Goal: Task Accomplishment & Management: Manage account settings

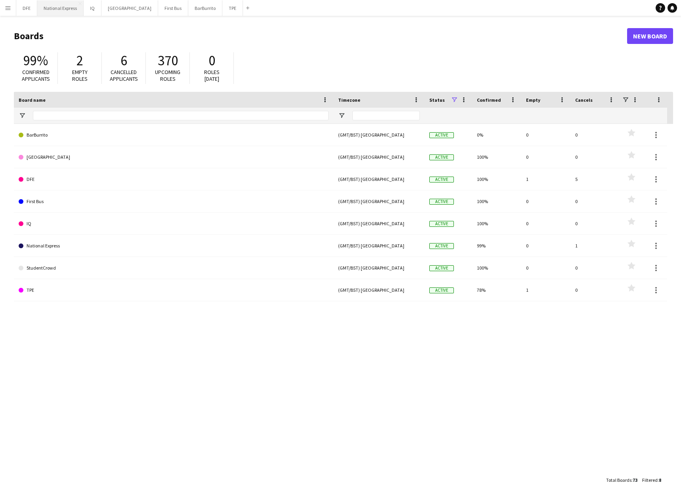
click at [52, 10] on button "National Express Close" at bounding box center [60, 7] width 46 height 15
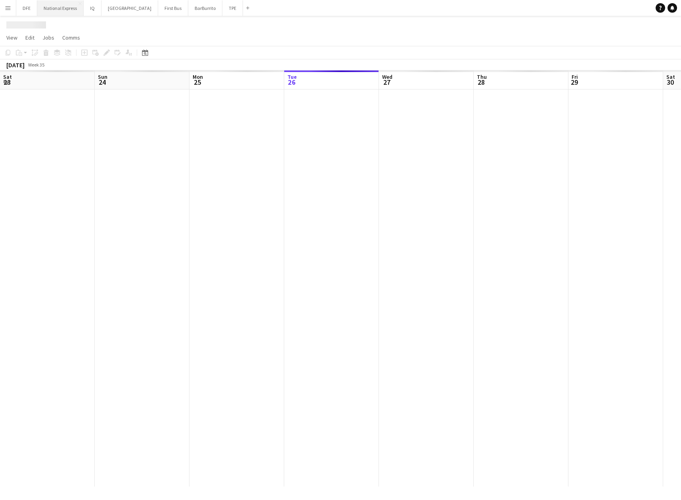
scroll to position [0, 189]
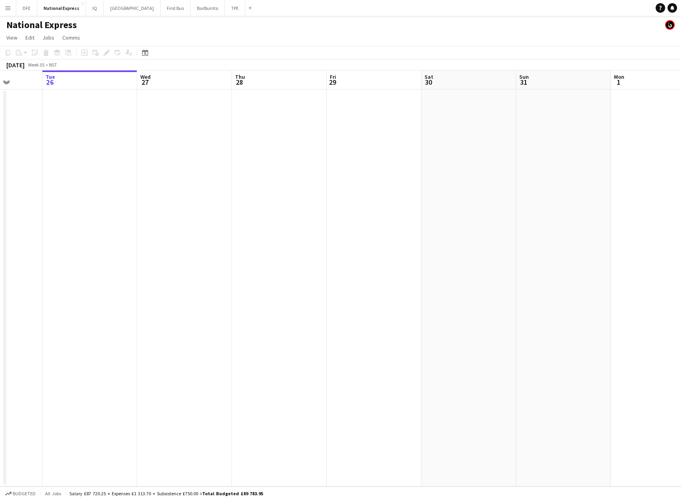
drag, startPoint x: 3, startPoint y: 187, endPoint x: -96, endPoint y: 182, distance: 99.2
click at [0, 182] on html "Menu Boards Boards Boards All jobs Status Workforce Workforce My Workforce Recr…" at bounding box center [340, 250] width 681 height 500
drag, startPoint x: 215, startPoint y: 186, endPoint x: 225, endPoint y: 157, distance: 30.7
click at [0, 169] on html "Menu Boards Boards Boards All jobs Status Workforce Workforce My Workforce Recr…" at bounding box center [340, 250] width 681 height 500
drag, startPoint x: 399, startPoint y: 177, endPoint x: 208, endPoint y: 176, distance: 191.8
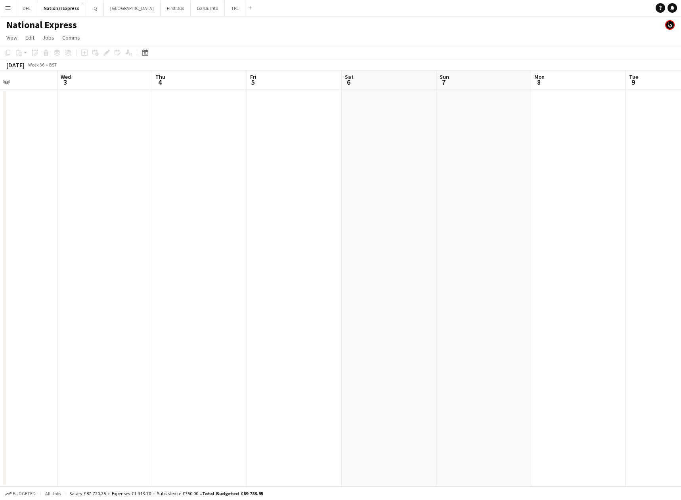
click at [0, 177] on html "Menu Boards Boards Boards All jobs Status Workforce Workforce My Workforce Recr…" at bounding box center [340, 250] width 681 height 500
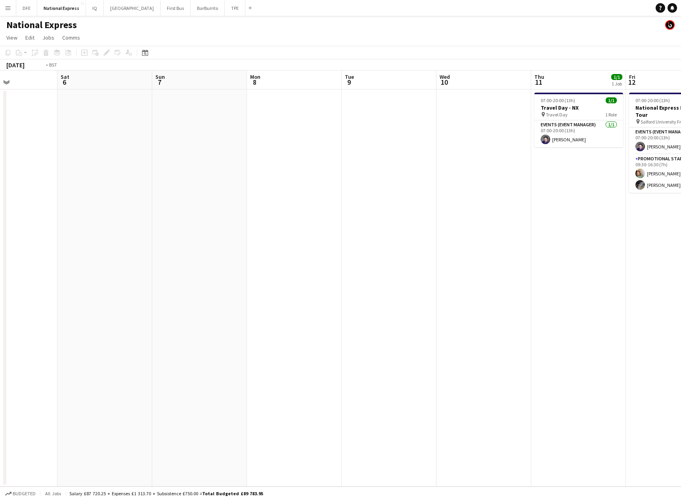
drag, startPoint x: 365, startPoint y: 195, endPoint x: -1, endPoint y: 185, distance: 366.3
click at [0, 185] on html "Menu Boards Boards Boards All jobs Status Workforce Workforce My Workforce Recr…" at bounding box center [340, 250] width 681 height 500
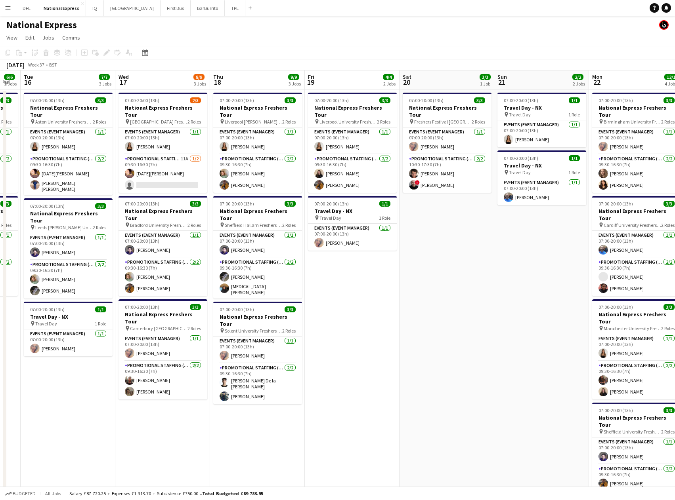
scroll to position [0, 229]
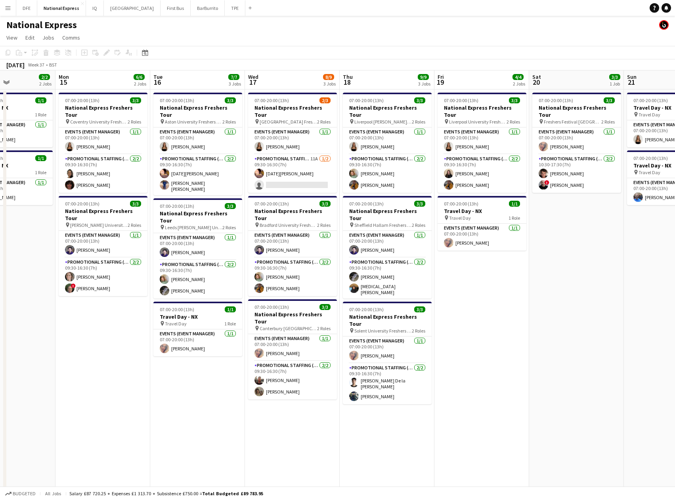
drag, startPoint x: 614, startPoint y: 188, endPoint x: 257, endPoint y: 198, distance: 357.6
click at [257, 198] on app-calendar-viewport "Fri 12 3/3 1 Job Sat 13 Sun 14 2/2 2 Jobs Mon 15 6/6 2 Jobs Tue 16 7/7 3 Jobs W…" at bounding box center [337, 296] width 675 height 451
click at [292, 169] on app-card-role "Promotional Staffing (Brand Ambassadors) 11A [DATE] 09:30-16:30 (7h) [DATE][PER…" at bounding box center [292, 174] width 89 height 38
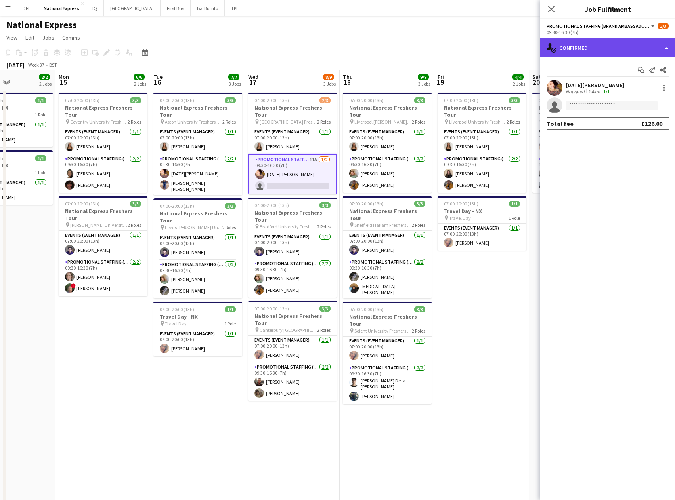
click at [612, 49] on div "single-neutral-actions-check-2 Confirmed" at bounding box center [607, 47] width 135 height 19
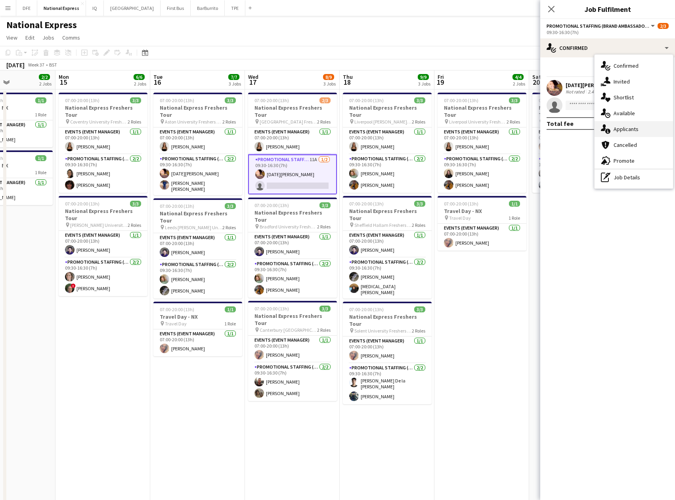
click at [639, 128] on div "single-neutral-actions-information Applicants" at bounding box center [633, 129] width 78 height 16
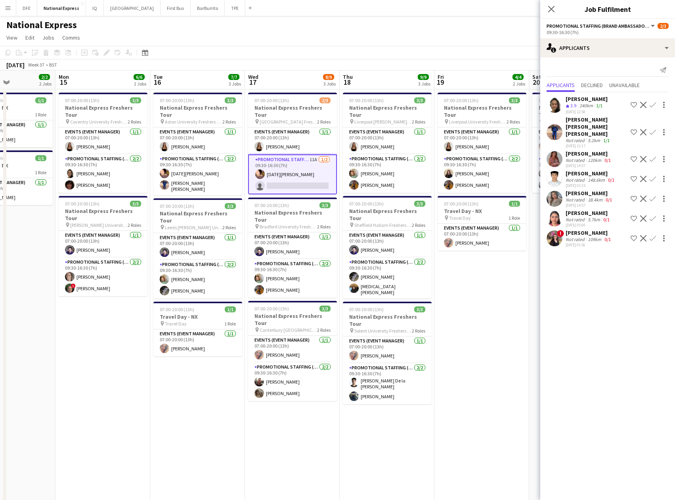
click at [586, 210] on div "[PERSON_NAME]" at bounding box center [588, 213] width 46 height 7
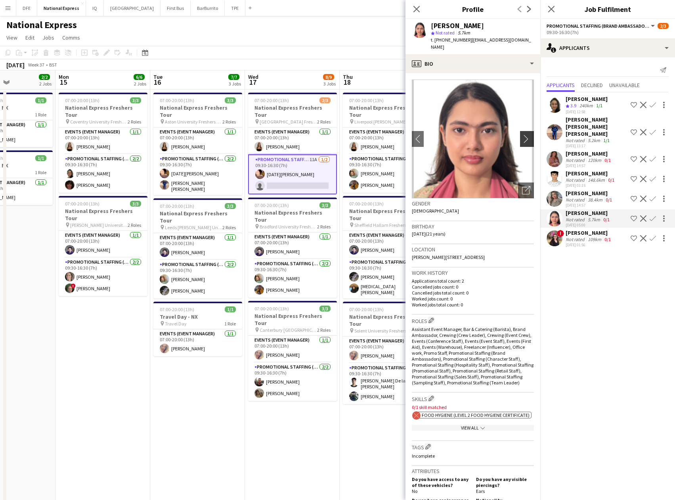
click at [522, 135] on app-icon "chevron-right" at bounding box center [528, 139] width 12 height 8
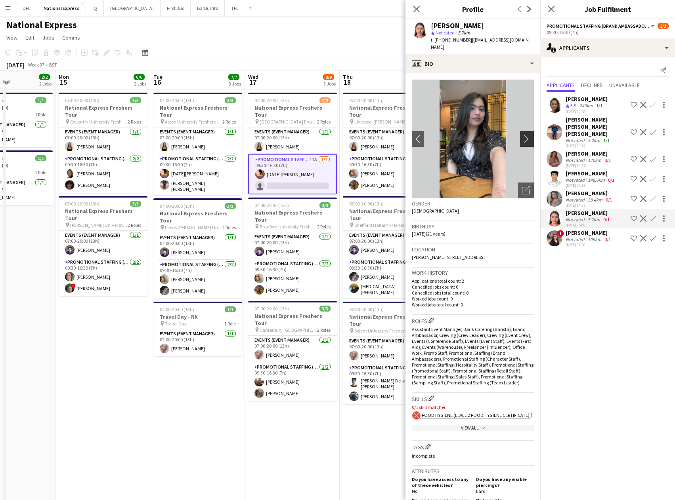
click at [522, 135] on app-icon "chevron-right" at bounding box center [528, 139] width 12 height 8
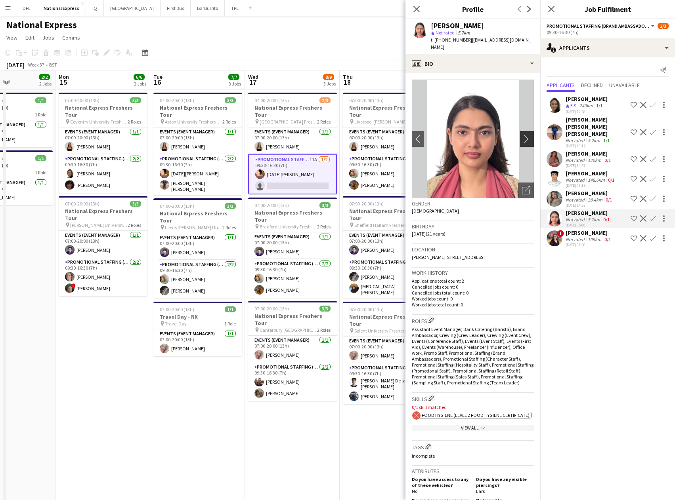
click at [522, 135] on app-icon "chevron-right" at bounding box center [528, 139] width 12 height 8
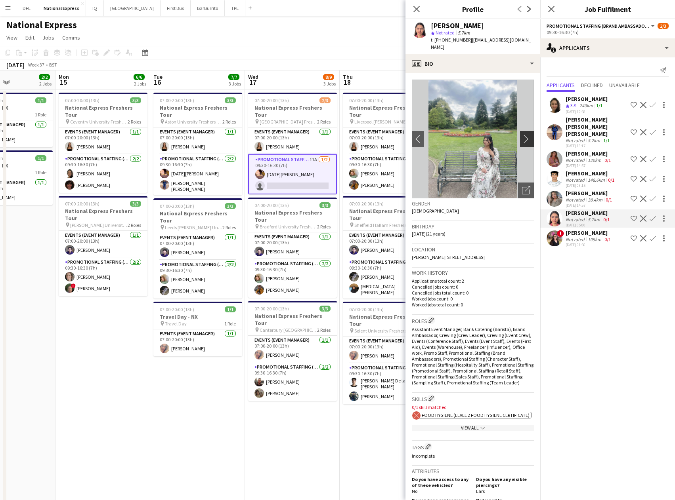
click at [522, 135] on app-icon "chevron-right" at bounding box center [528, 139] width 12 height 8
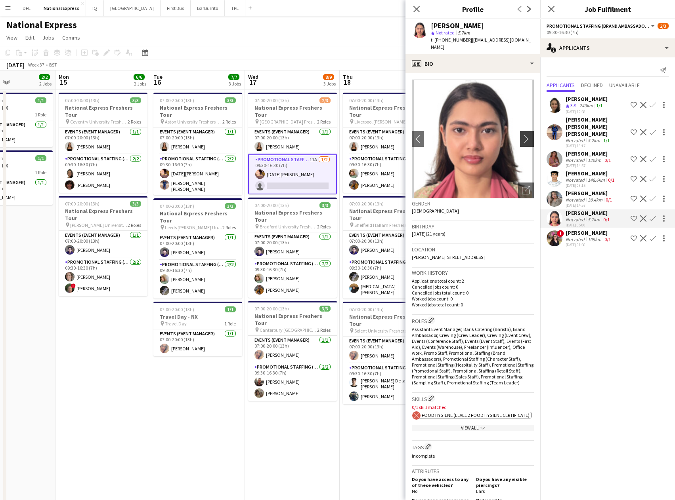
click at [522, 135] on app-icon "chevron-right" at bounding box center [528, 139] width 12 height 8
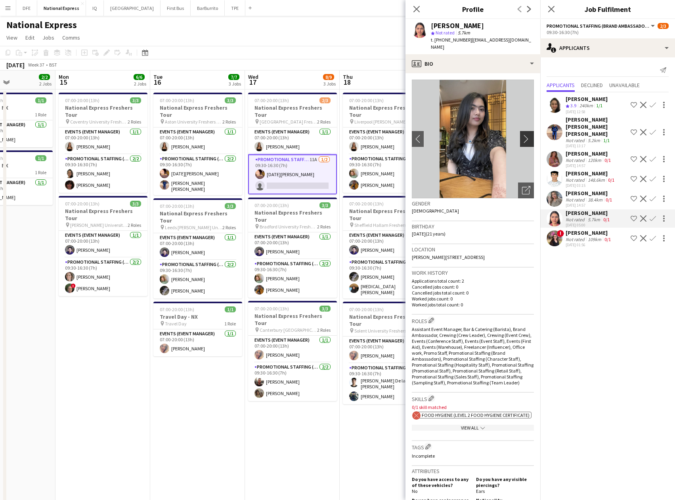
click at [522, 135] on app-icon "chevron-right" at bounding box center [528, 139] width 12 height 8
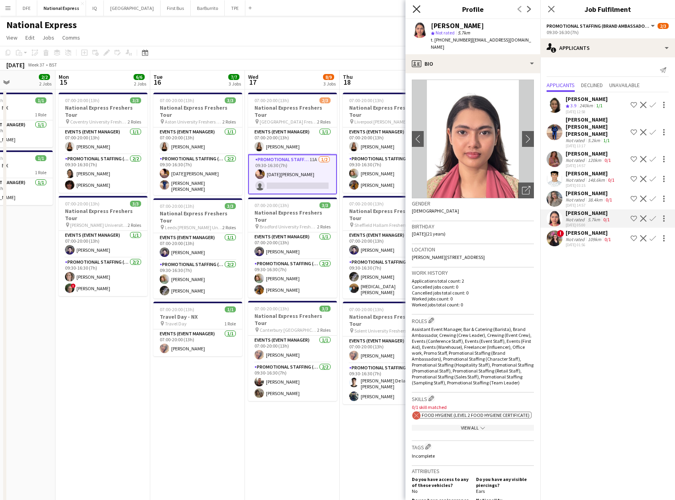
click at [416, 10] on icon "Close pop-in" at bounding box center [417, 9] width 8 height 8
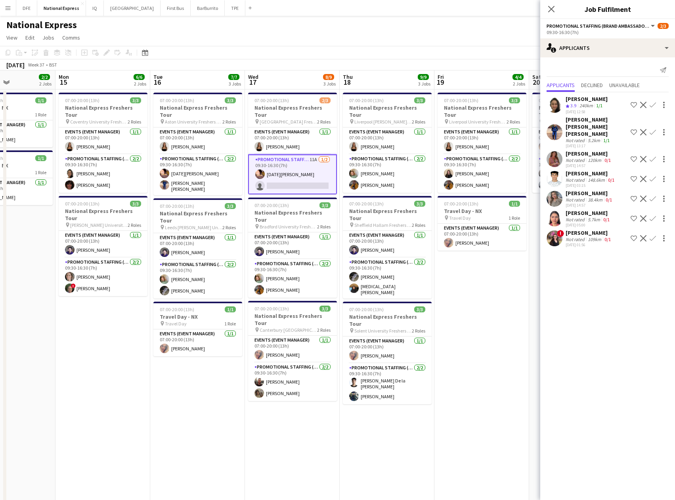
click at [594, 197] on div "38.4km" at bounding box center [595, 200] width 18 height 6
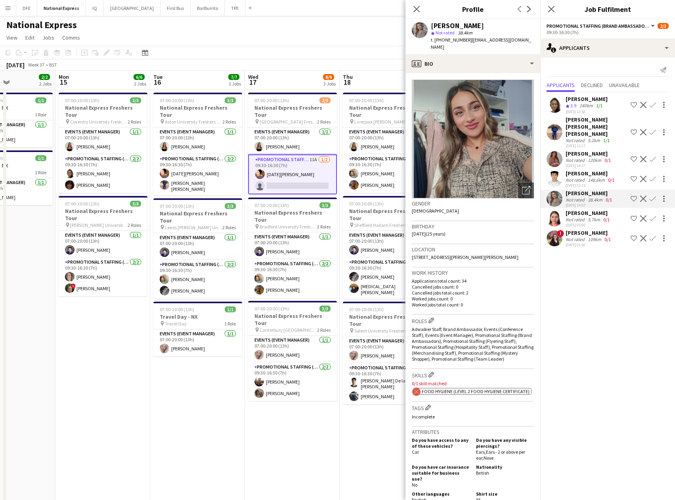
click at [420, 45] on div "[PERSON_NAME] star Not rated 38.4km t. [PHONE_NUMBER] | [EMAIL_ADDRESS][DOMAIN_…" at bounding box center [472, 36] width 135 height 35
click at [417, 4] on app-icon "Close pop-in" at bounding box center [416, 9] width 11 height 11
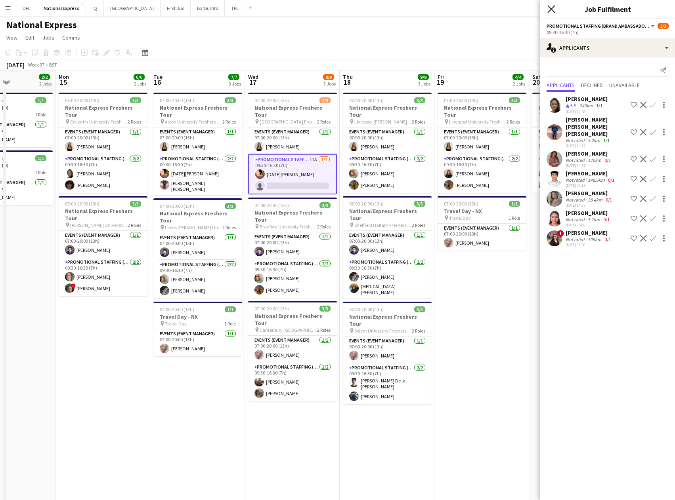
click at [547, 7] on icon "Close pop-in" at bounding box center [551, 9] width 8 height 8
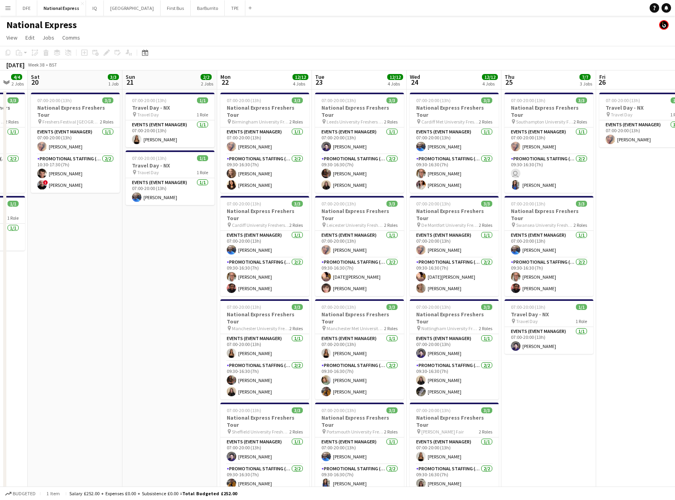
drag, startPoint x: 617, startPoint y: 245, endPoint x: 464, endPoint y: 248, distance: 152.2
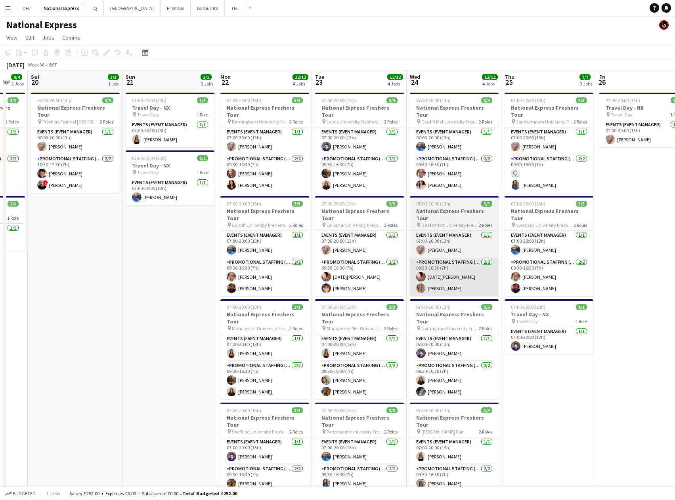
click at [117, 247] on app-calendar-viewport "Wed 17 8/9 3 Jobs Thu 18 9/9 3 Jobs Fri 19 4/4 2 Jobs Sat 20 3/3 1 Job Sun 21 2…" at bounding box center [337, 296] width 675 height 451
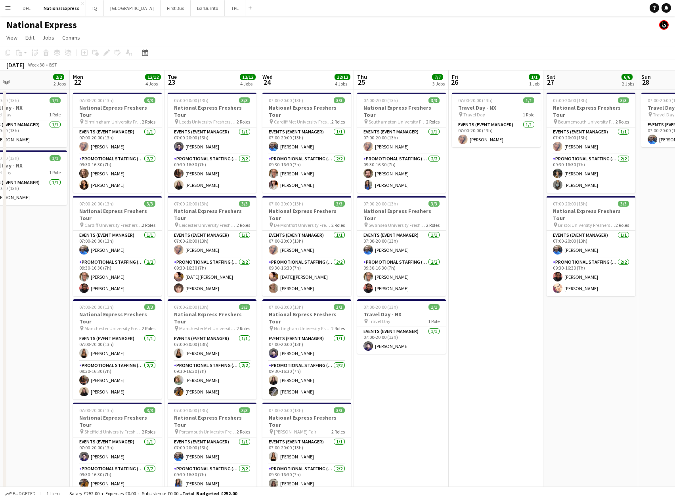
scroll to position [0, 228]
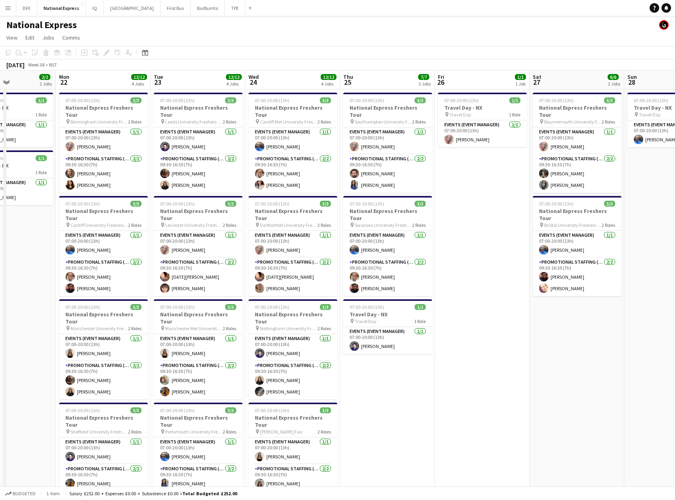
drag, startPoint x: 626, startPoint y: 245, endPoint x: 463, endPoint y: 238, distance: 162.6
click at [463, 238] on app-calendar-viewport "Fri 19 4/4 2 Jobs Sat 20 3/3 1 Job Sun 21 2/2 2 Jobs Mon 22 12/12 4 Jobs Tue 23…" at bounding box center [337, 296] width 675 height 451
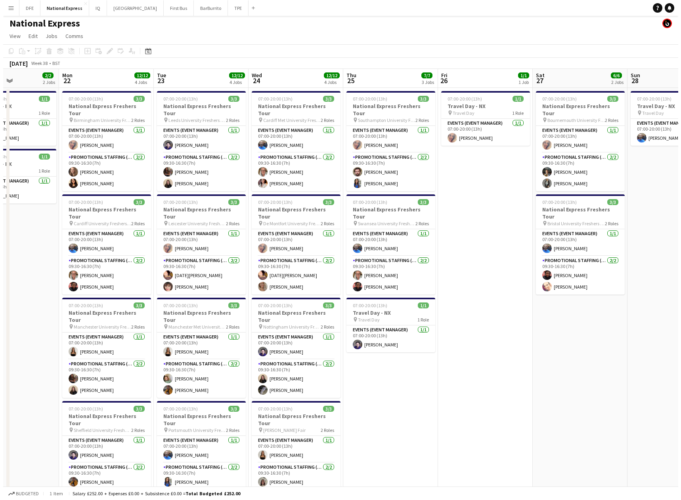
scroll to position [0, 0]
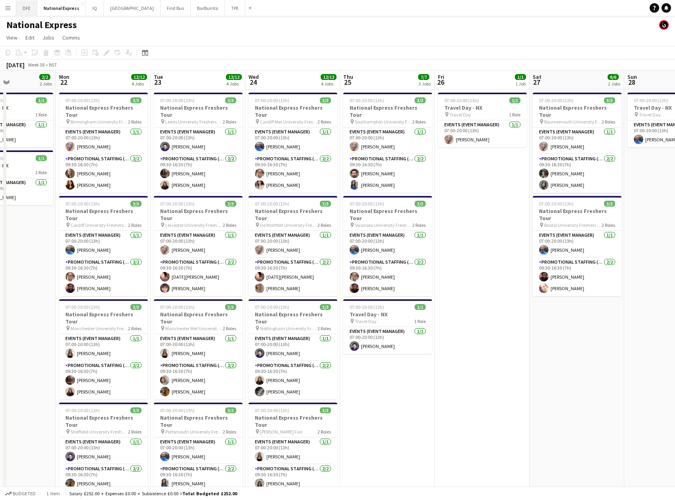
click at [24, 9] on button "DFE Close" at bounding box center [26, 7] width 21 height 15
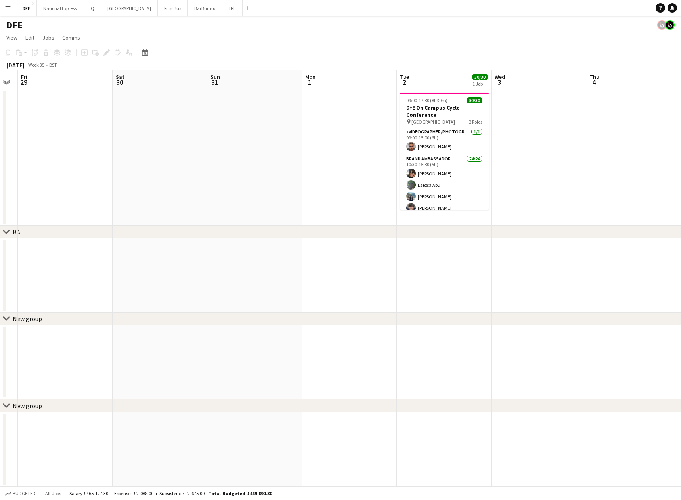
drag, startPoint x: 592, startPoint y: 181, endPoint x: 510, endPoint y: 161, distance: 83.6
click at [0, 160] on html "Menu Boards Boards Boards All jobs Status Workforce Workforce My Workforce Recr…" at bounding box center [340, 250] width 681 height 500
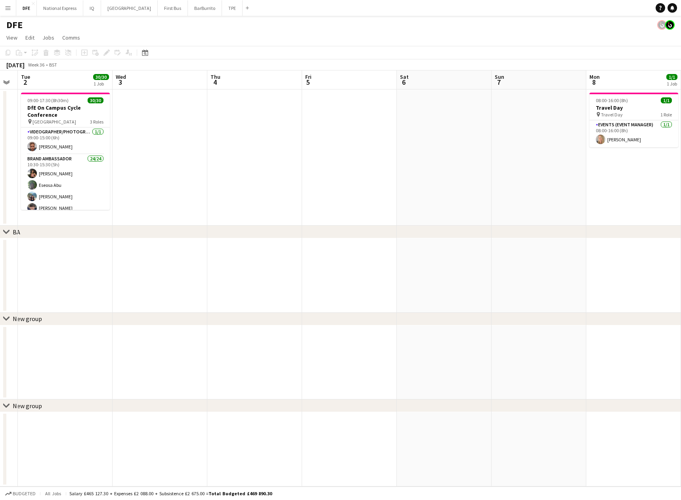
drag, startPoint x: 371, startPoint y: 160, endPoint x: 189, endPoint y: 158, distance: 181.1
click at [96, 161] on app-calendar-viewport "Sat 30 Sun 31 Mon 1 Tue 2 30/30 1 Job Wed 3 Thu 4 Fri 5 Sat 6 Sun 7 Mon 8 1/1 1…" at bounding box center [340, 279] width 681 height 416
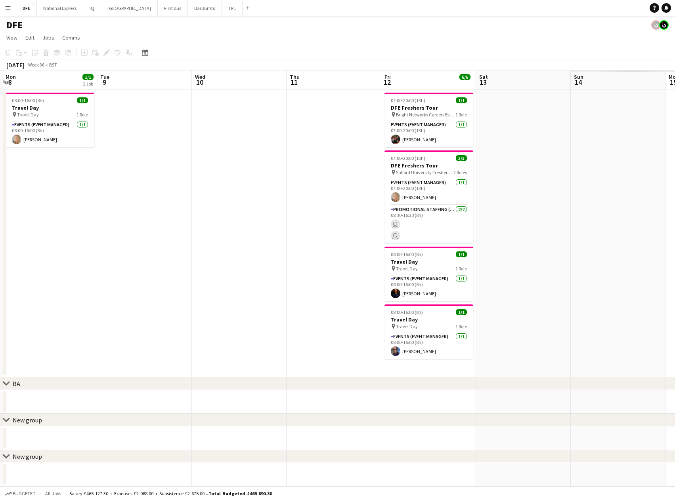
drag, startPoint x: 283, startPoint y: 161, endPoint x: 229, endPoint y: 164, distance: 54.4
click at [0, 152] on html "Menu Boards Boards Boards All jobs Status Workforce Workforce My Workforce Recr…" at bounding box center [337, 250] width 675 height 500
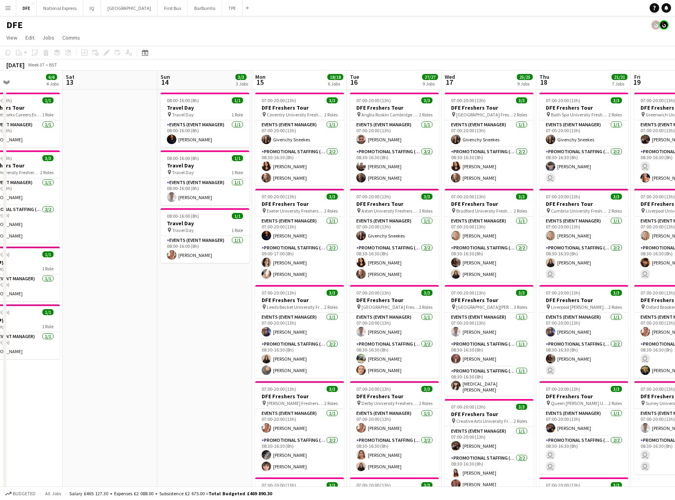
drag, startPoint x: 302, startPoint y: 177, endPoint x: -95, endPoint y: 165, distance: 396.4
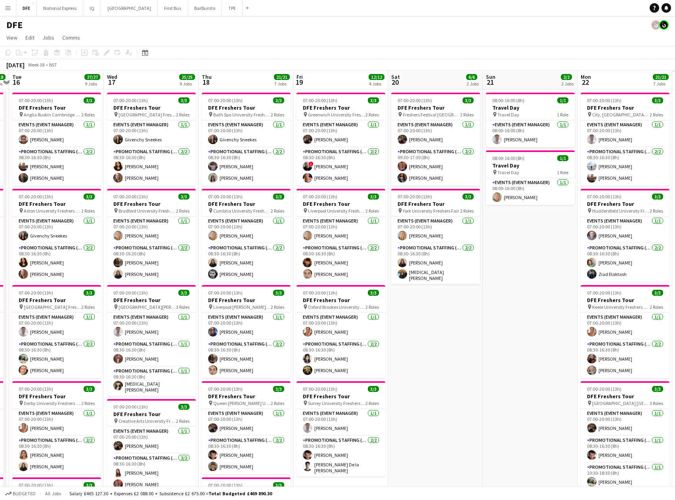
scroll to position [0, 264]
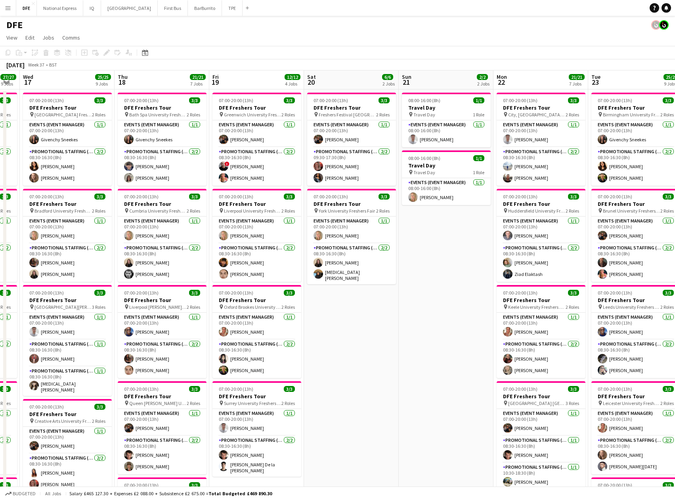
drag, startPoint x: 453, startPoint y: 166, endPoint x: -24, endPoint y: 142, distance: 478.1
click at [255, 174] on app-card-role "Promotional Staffing (Brand Ambassadors) [DATE] 08:30-16:30 (8h) ! [PERSON_NAME…" at bounding box center [256, 166] width 89 height 38
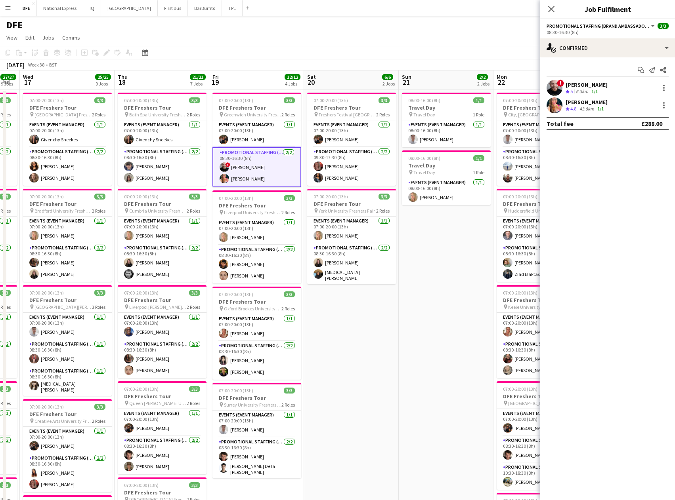
click at [604, 103] on div "[PERSON_NAME]" at bounding box center [586, 102] width 42 height 7
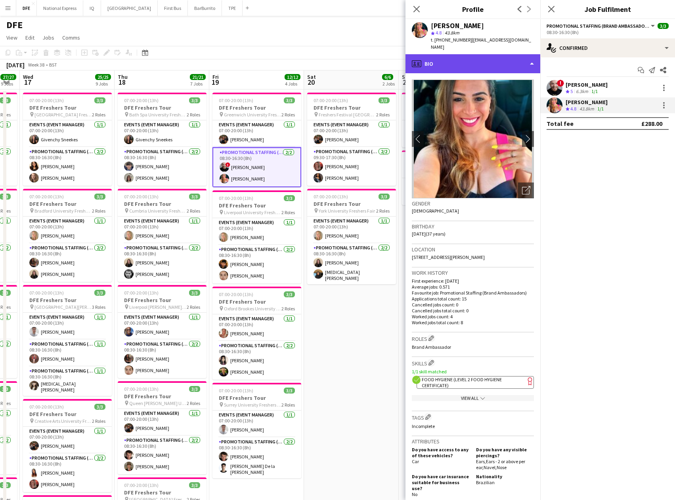
click at [461, 57] on div "profile Bio" at bounding box center [472, 63] width 135 height 19
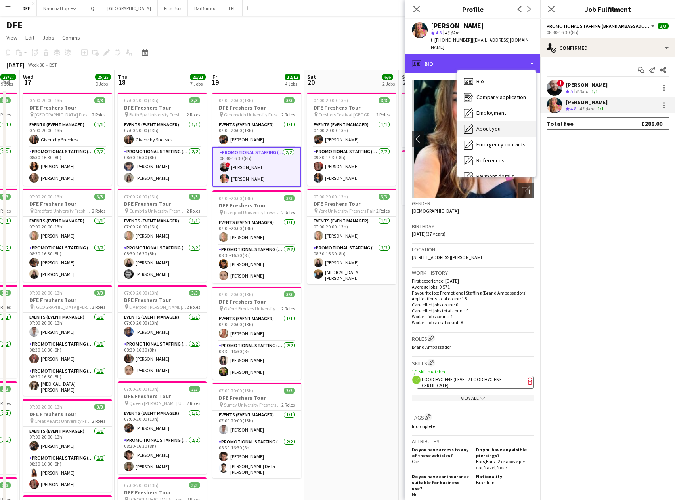
scroll to position [90, 0]
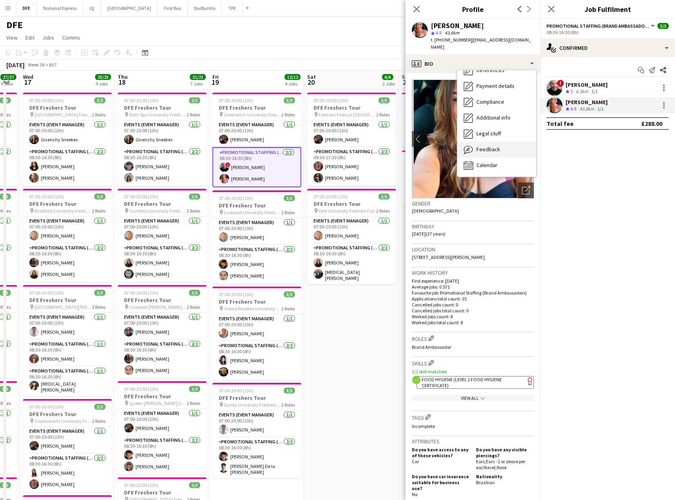
click at [492, 146] on span "Feedback" at bounding box center [488, 149] width 24 height 7
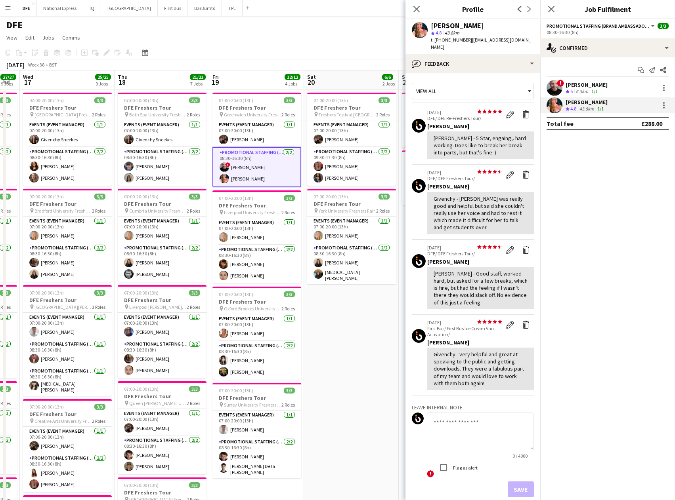
click at [462, 426] on textarea at bounding box center [480, 432] width 107 height 38
type textarea "**********"
click at [516, 483] on button "Save" at bounding box center [521, 490] width 26 height 16
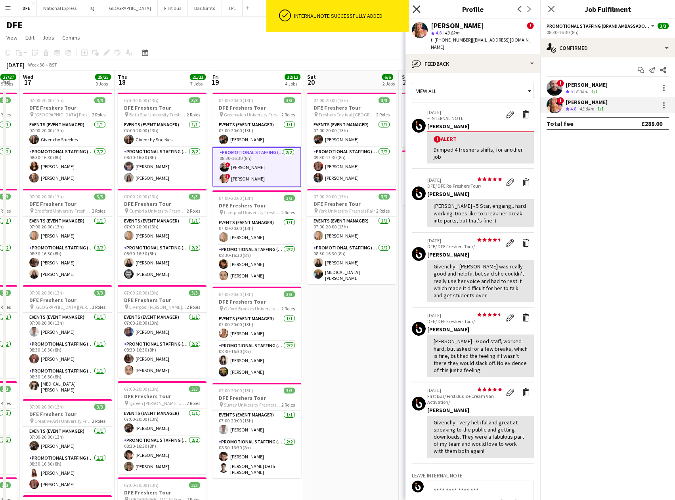
click at [418, 10] on icon at bounding box center [417, 9] width 8 height 8
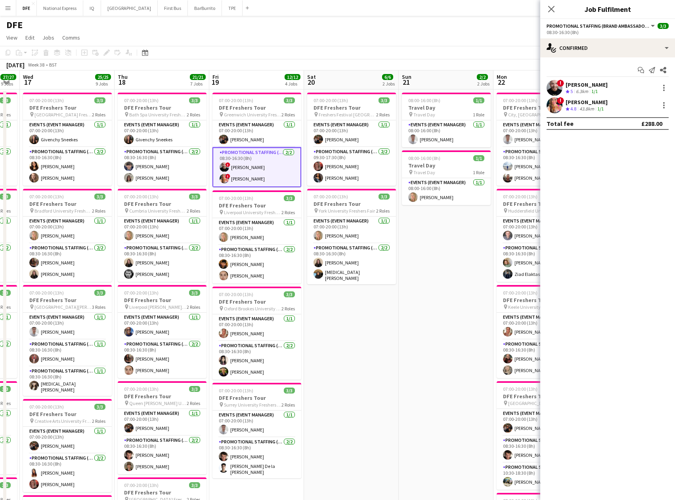
click at [255, 179] on app-card-role "Promotional Staffing (Brand Ambassadors) [DATE] 08:30-16:30 (8h) ! [PERSON_NAME…" at bounding box center [256, 167] width 89 height 40
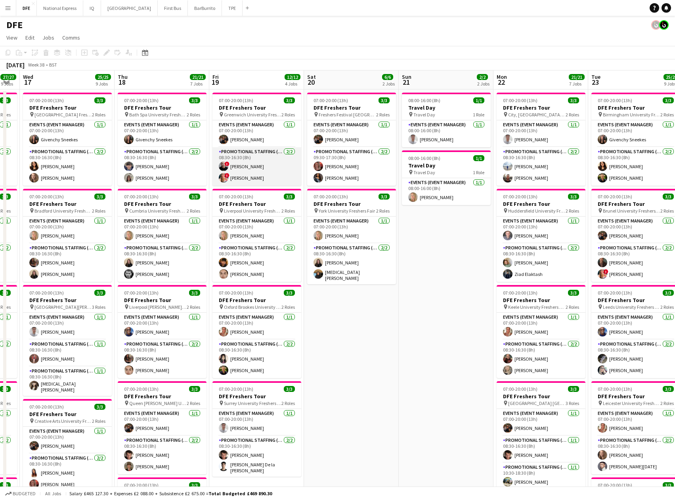
click at [262, 178] on app-card-role "Promotional Staffing (Brand Ambassadors) [DATE] 08:30-16:30 (8h) ! [PERSON_NAME…" at bounding box center [256, 166] width 89 height 38
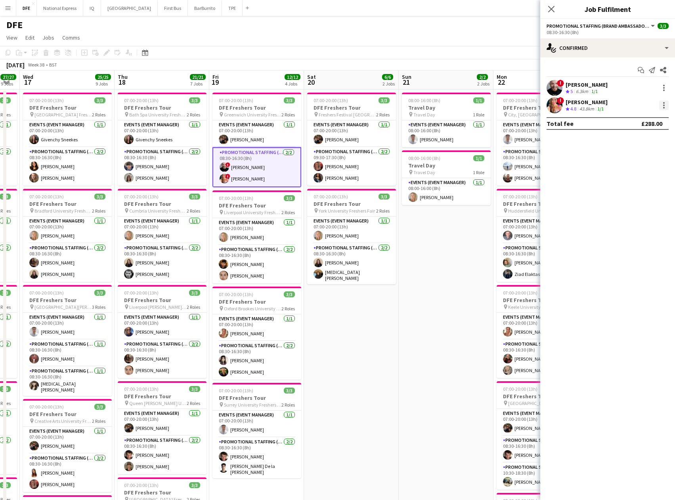
click at [667, 107] on div at bounding box center [664, 106] width 10 height 10
click at [640, 197] on span "Remove" at bounding box center [637, 196] width 49 height 7
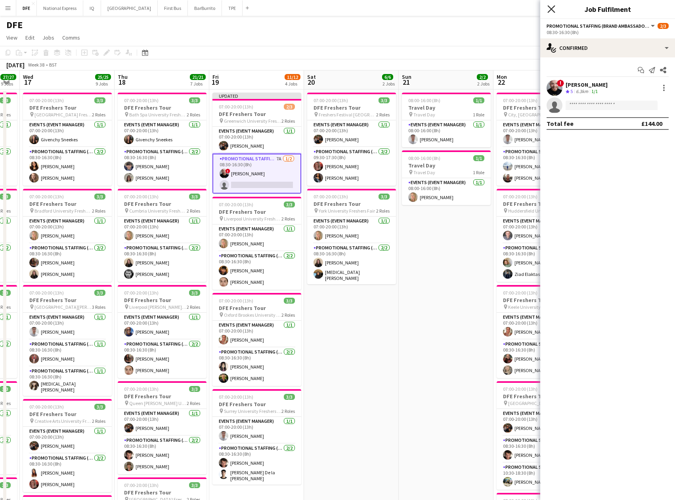
click at [552, 10] on icon at bounding box center [551, 9] width 8 height 8
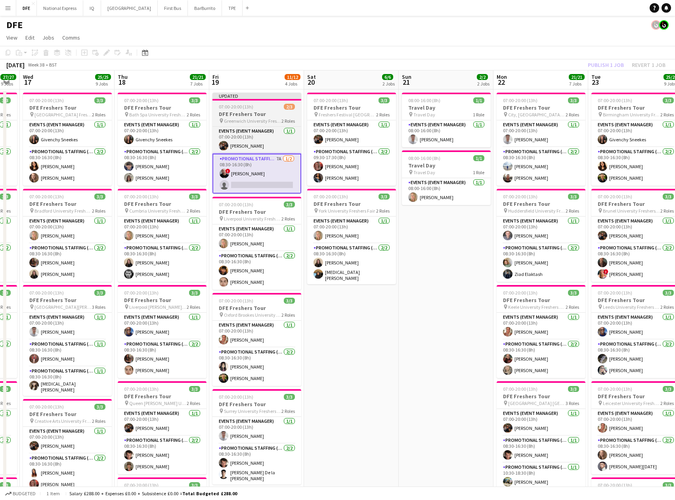
click at [263, 115] on h3 "DFE Freshers Tour" at bounding box center [256, 114] width 89 height 7
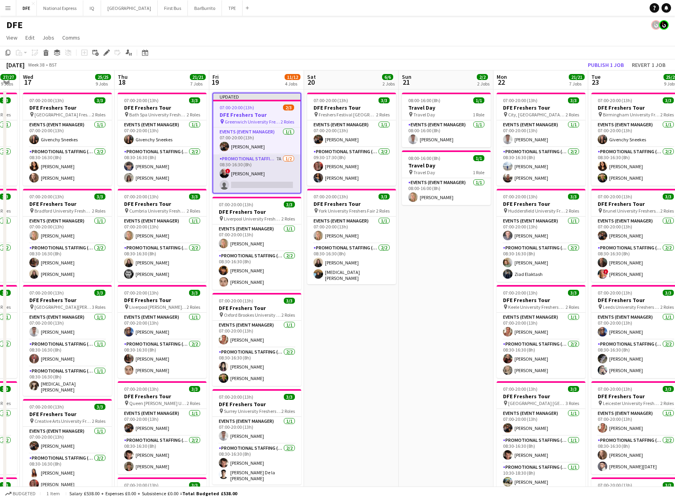
click at [239, 178] on app-card-role "Promotional Staffing (Brand Ambassadors) 7A [DATE] 08:30-16:30 (8h) ! [PERSON_N…" at bounding box center [256, 174] width 87 height 38
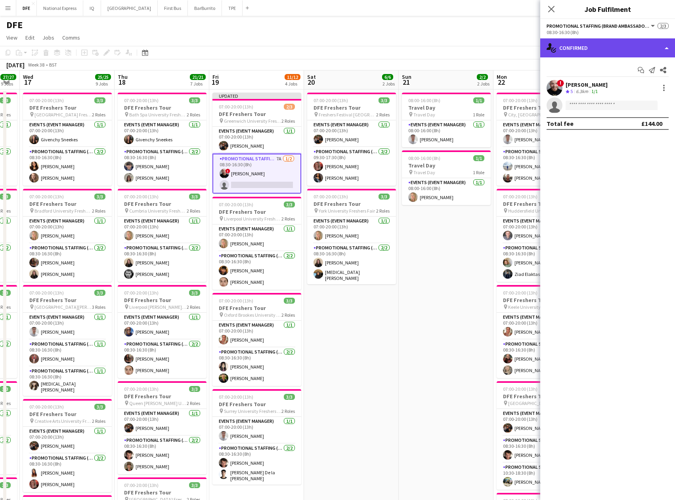
click at [601, 47] on div "single-neutral-actions-check-2 Confirmed" at bounding box center [607, 47] width 135 height 19
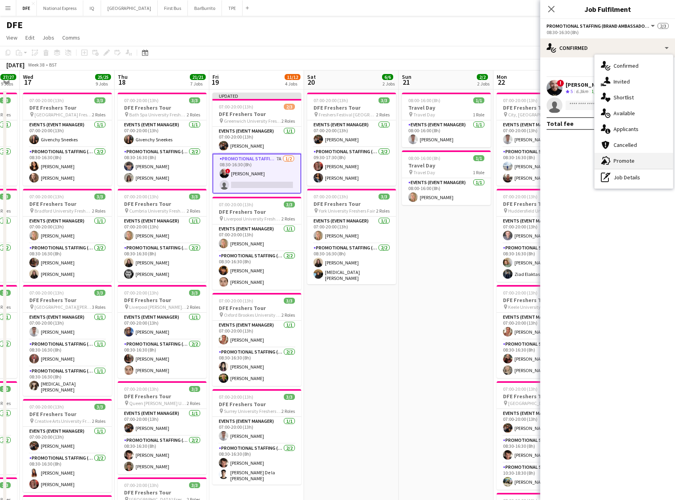
click at [632, 158] on div "advertising-megaphone Promote" at bounding box center [633, 161] width 78 height 16
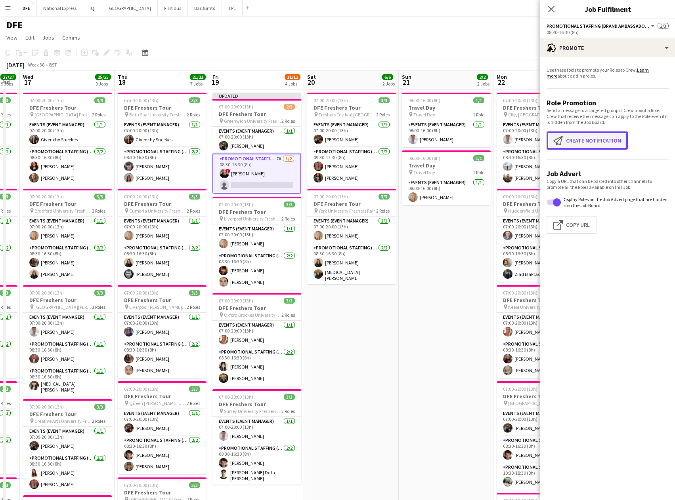
click at [595, 137] on button "Create notification Create notification" at bounding box center [586, 141] width 81 height 18
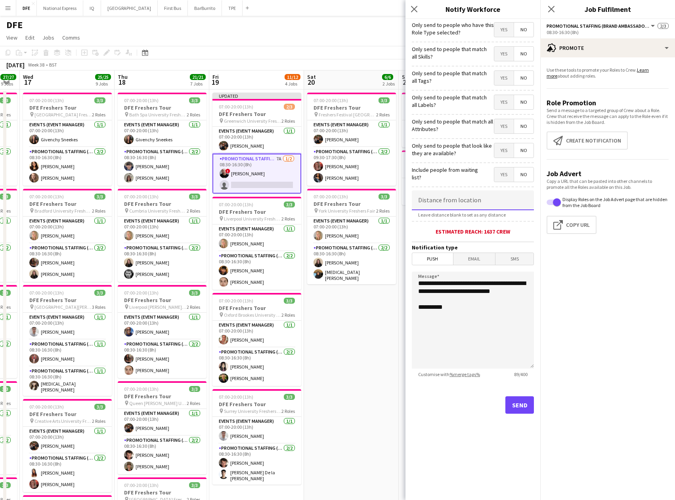
click at [462, 205] on input at bounding box center [473, 201] width 122 height 20
type input "****"
type input "*****"
click at [523, 411] on button "Send" at bounding box center [519, 405] width 29 height 17
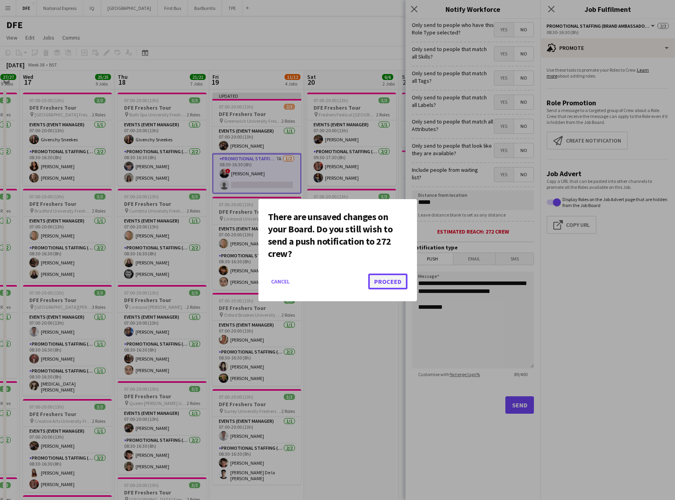
click at [400, 285] on button "Proceed" at bounding box center [387, 282] width 39 height 16
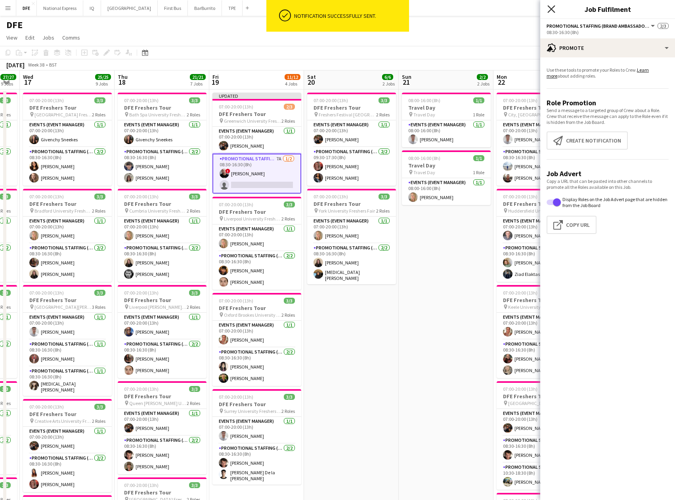
click at [553, 11] on icon at bounding box center [551, 9] width 8 height 8
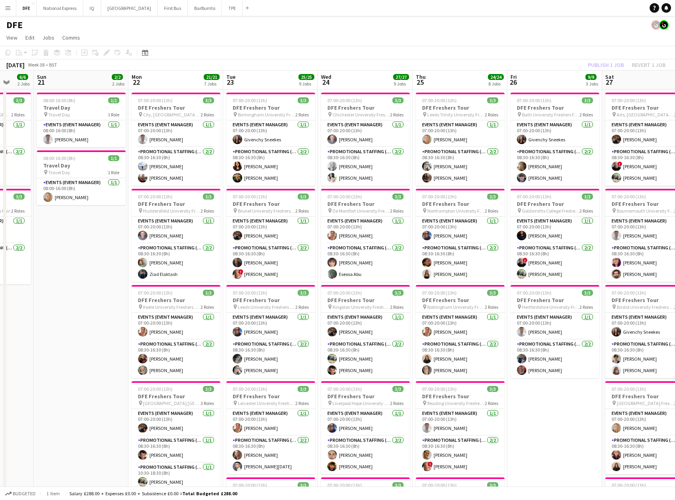
scroll to position [0, 258]
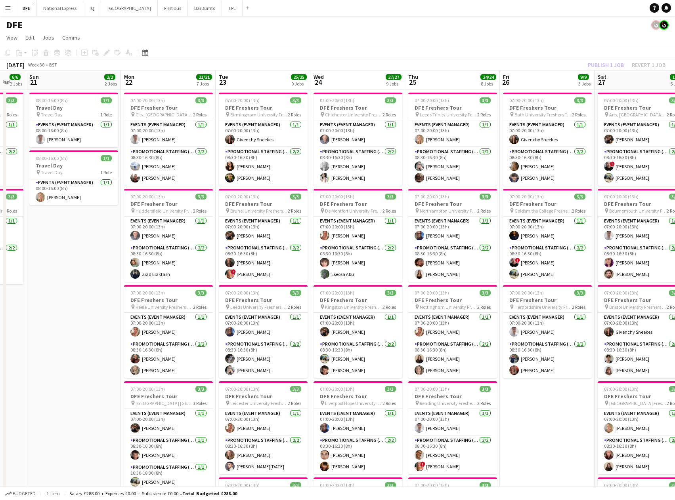
drag, startPoint x: 406, startPoint y: 156, endPoint x: 233, endPoint y: 151, distance: 172.8
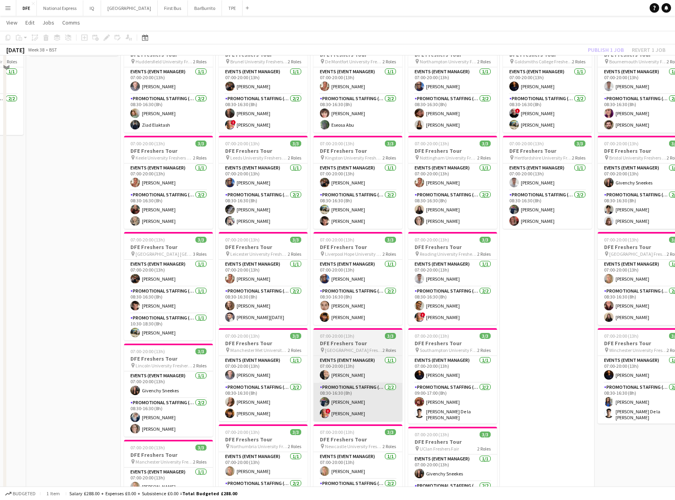
scroll to position [198, 0]
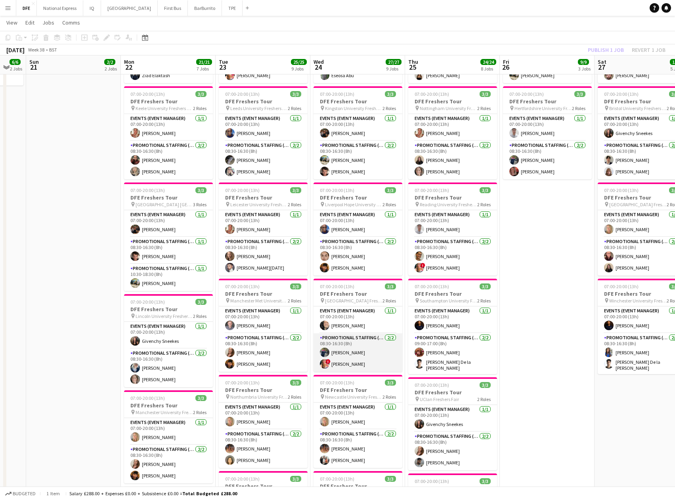
click at [360, 362] on app-card-role "Promotional Staffing (Brand Ambassadors) [DATE] 08:30-16:30 (8h) [PERSON_NAME] …" at bounding box center [357, 353] width 89 height 38
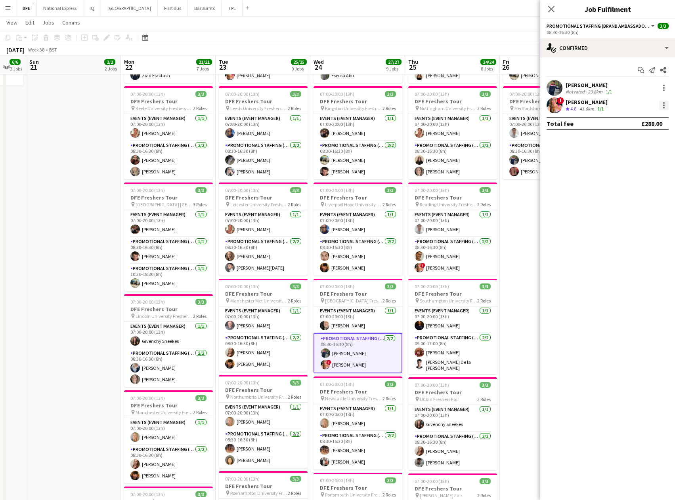
click at [663, 104] on div at bounding box center [664, 106] width 10 height 10
drag, startPoint x: 628, startPoint y: 194, endPoint x: 615, endPoint y: 124, distance: 71.7
click at [628, 193] on span "Remove" at bounding box center [625, 196] width 24 height 7
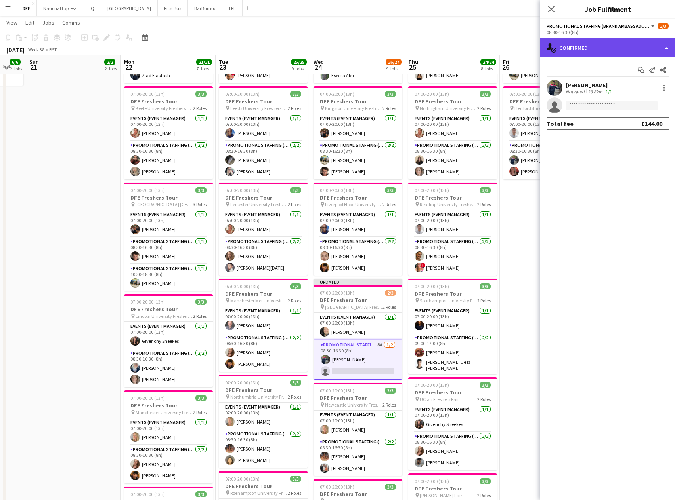
click at [588, 49] on div "single-neutral-actions-check-2 Confirmed" at bounding box center [607, 47] width 135 height 19
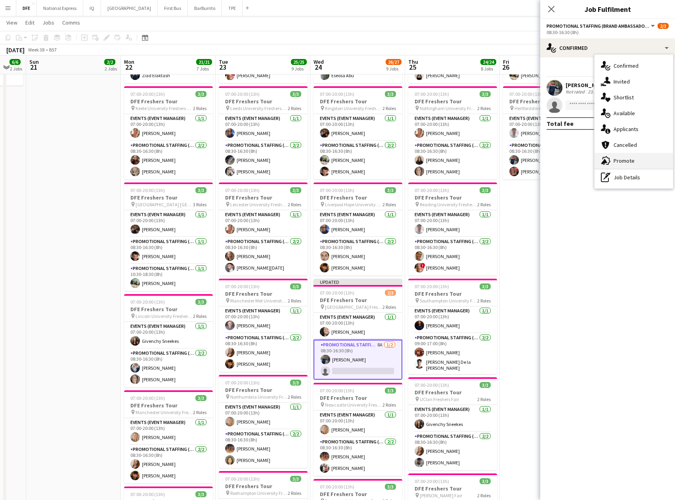
drag, startPoint x: 633, startPoint y: 159, endPoint x: 627, endPoint y: 153, distance: 8.1
click at [632, 159] on div "advertising-megaphone Promote" at bounding box center [633, 161] width 78 height 16
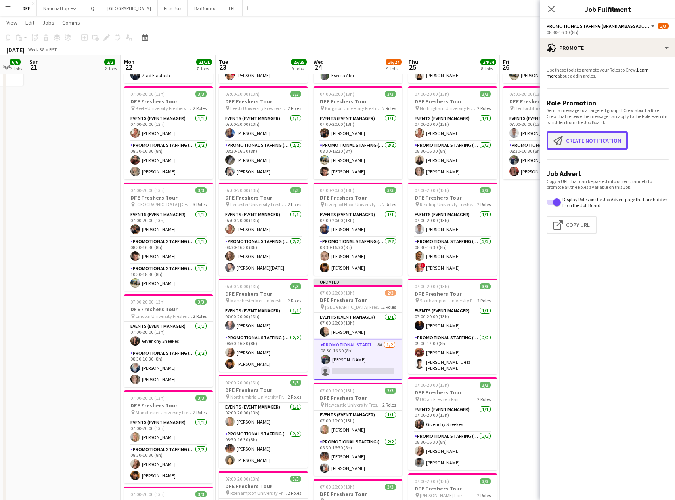
click at [585, 139] on button "Create notification Create notification" at bounding box center [586, 141] width 81 height 18
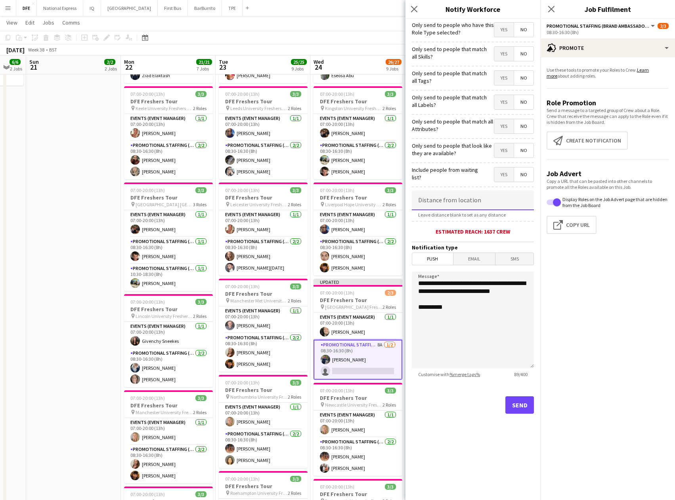
click at [453, 194] on input at bounding box center [473, 201] width 122 height 20
type input "*****"
click at [522, 406] on button "Send" at bounding box center [519, 405] width 29 height 17
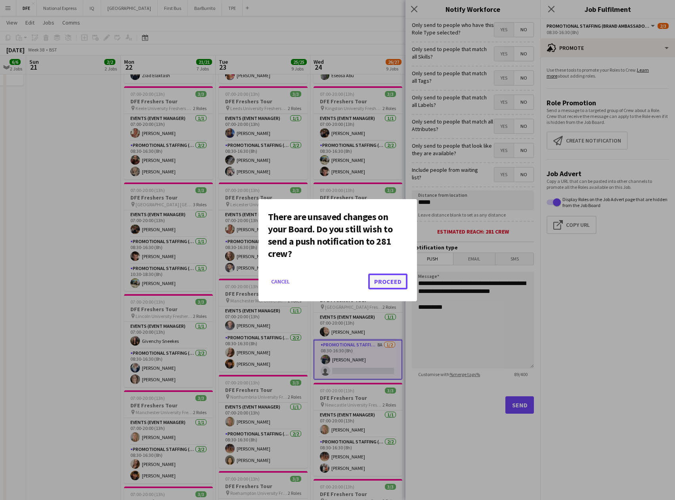
click at [394, 285] on button "Proceed" at bounding box center [387, 282] width 39 height 16
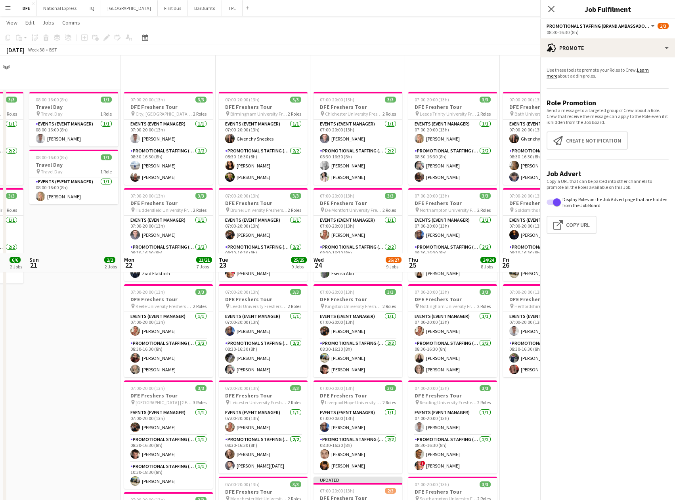
scroll to position [198, 0]
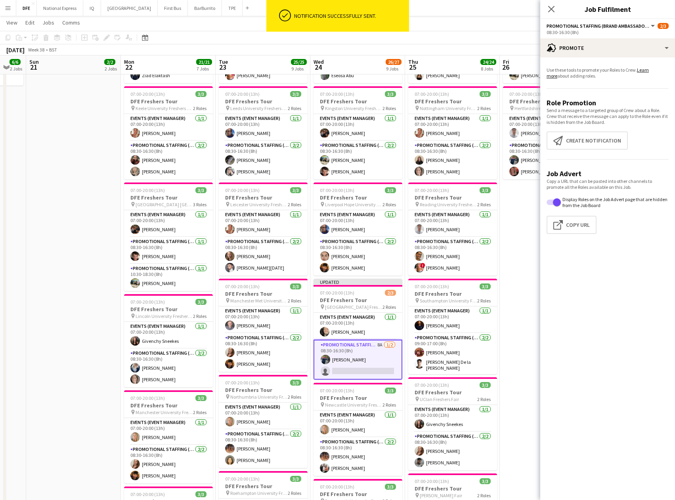
drag, startPoint x: 554, startPoint y: 9, endPoint x: 538, endPoint y: 11, distance: 15.6
click at [554, 9] on icon "Close pop-in" at bounding box center [551, 9] width 6 height 6
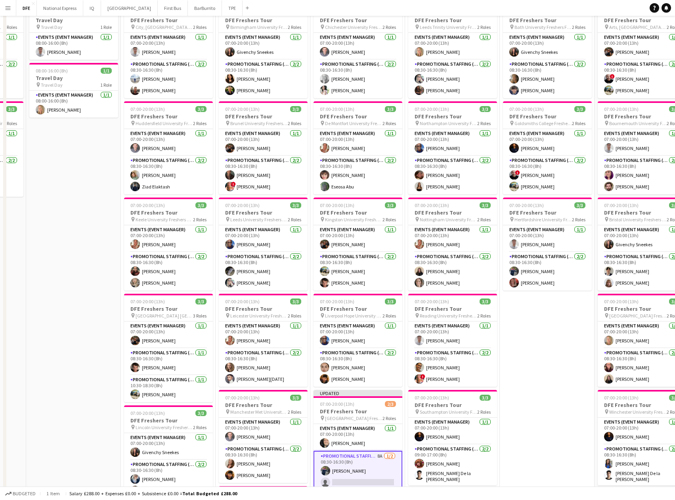
scroll to position [0, 0]
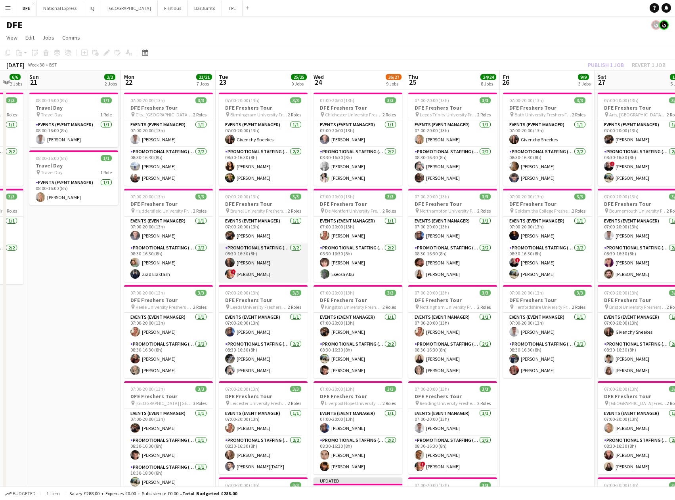
click at [262, 277] on app-card-role "Promotional Staffing (Brand Ambassadors) [DATE] 08:30-16:30 (8h) [PERSON_NAME] …" at bounding box center [263, 263] width 89 height 38
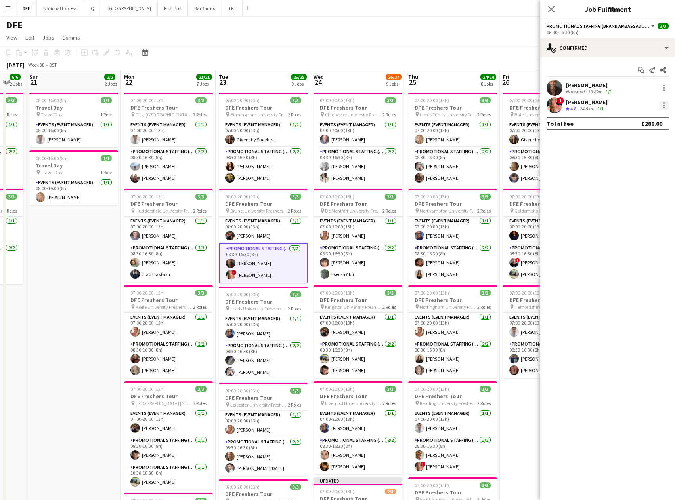
click at [666, 105] on div at bounding box center [664, 106] width 10 height 10
click at [635, 195] on span "Remove" at bounding box center [625, 196] width 24 height 7
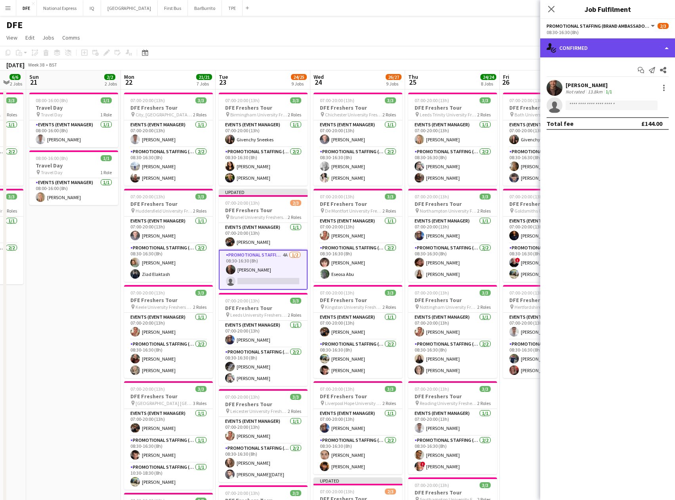
drag, startPoint x: 615, startPoint y: 49, endPoint x: 623, endPoint y: 99, distance: 50.6
click at [614, 49] on div "single-neutral-actions-check-2 Confirmed" at bounding box center [607, 47] width 135 height 19
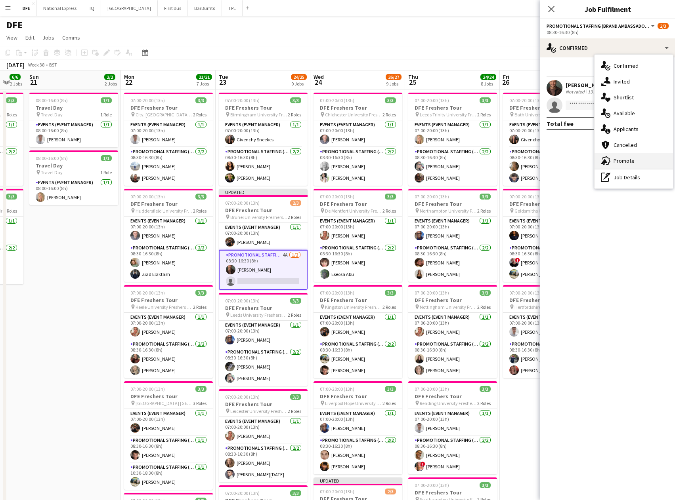
click at [636, 161] on div "advertising-megaphone Promote" at bounding box center [633, 161] width 78 height 16
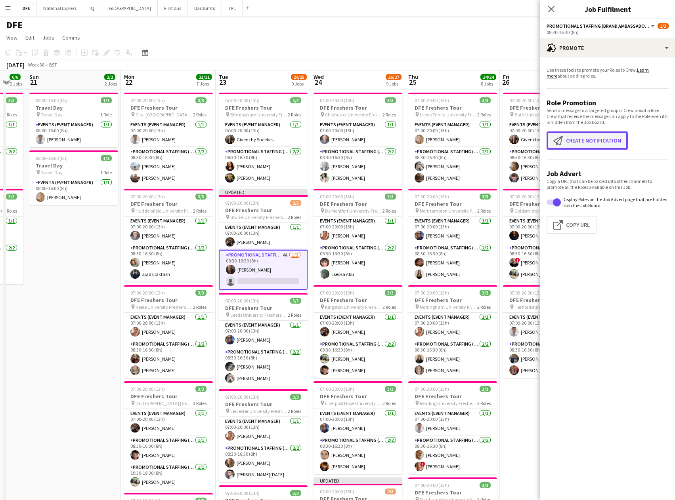
click at [603, 141] on button "Create notification Create notification" at bounding box center [586, 141] width 81 height 18
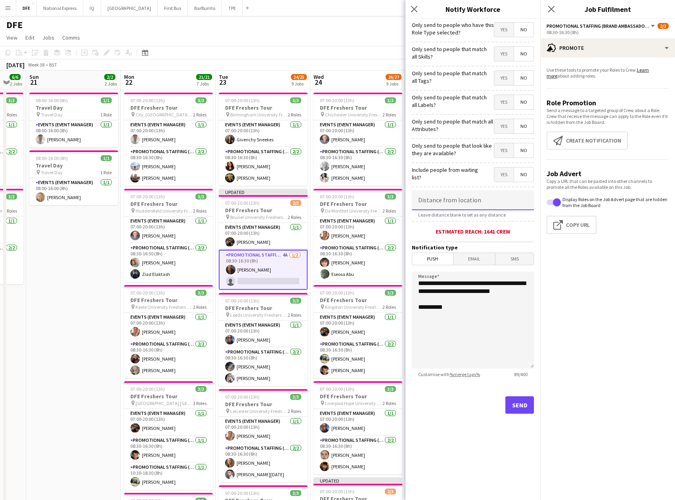
click at [471, 197] on input at bounding box center [473, 201] width 122 height 20
type input "****"
type input "*****"
click at [521, 408] on button "Send" at bounding box center [519, 405] width 29 height 17
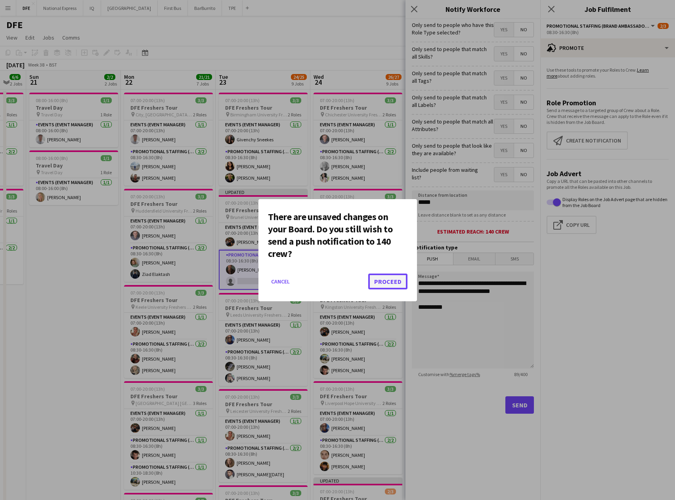
click at [384, 276] on button "Proceed" at bounding box center [387, 282] width 39 height 16
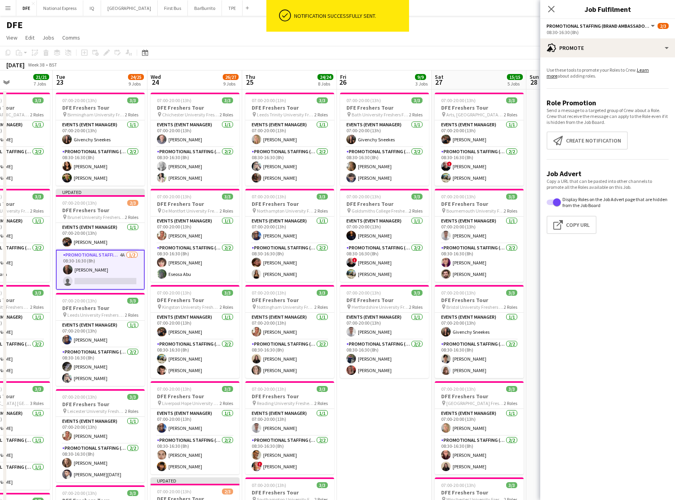
scroll to position [0, 233]
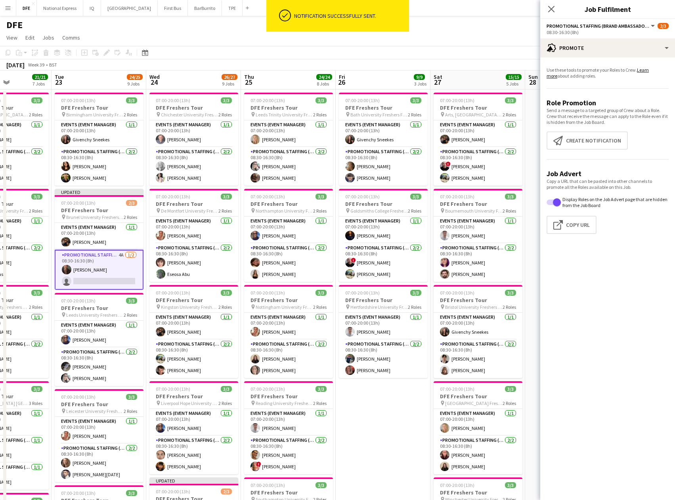
drag, startPoint x: 350, startPoint y: 217, endPoint x: 315, endPoint y: 218, distance: 34.5
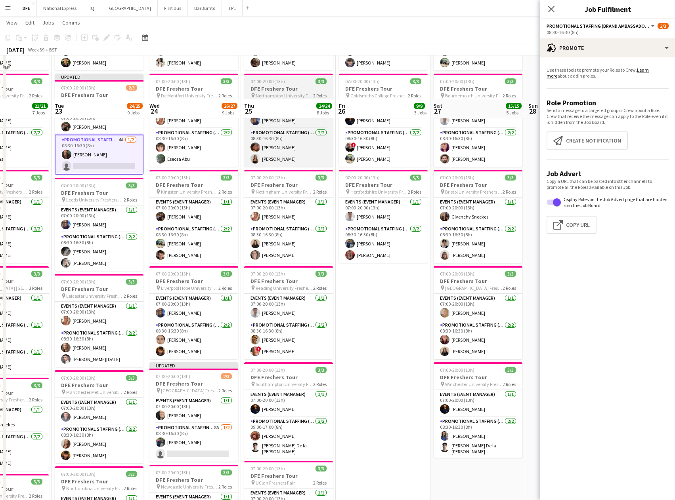
scroll to position [159, 0]
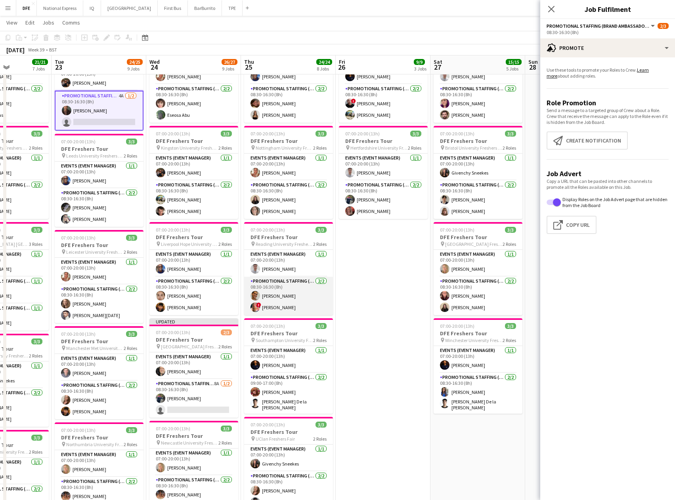
click at [290, 309] on app-card-role "Promotional Staffing (Brand Ambassadors) [DATE] 08:30-16:30 (8h) [PERSON_NAME] …" at bounding box center [288, 296] width 89 height 38
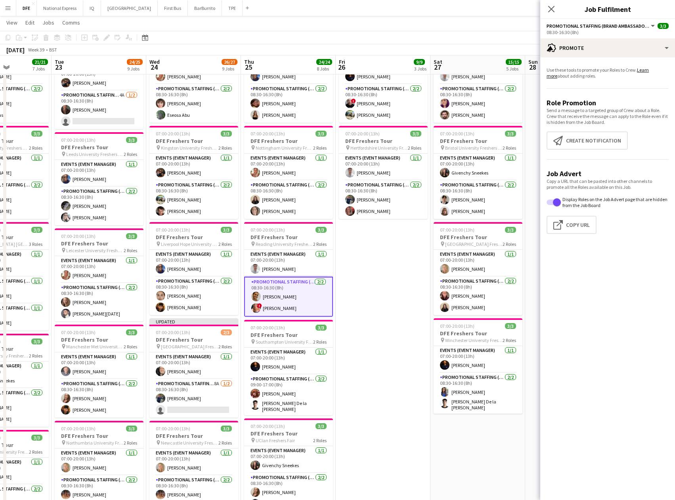
click at [298, 290] on app-card-role "Promotional Staffing (Brand Ambassadors) [DATE] 08:30-16:30 (8h) [PERSON_NAME] …" at bounding box center [288, 297] width 89 height 40
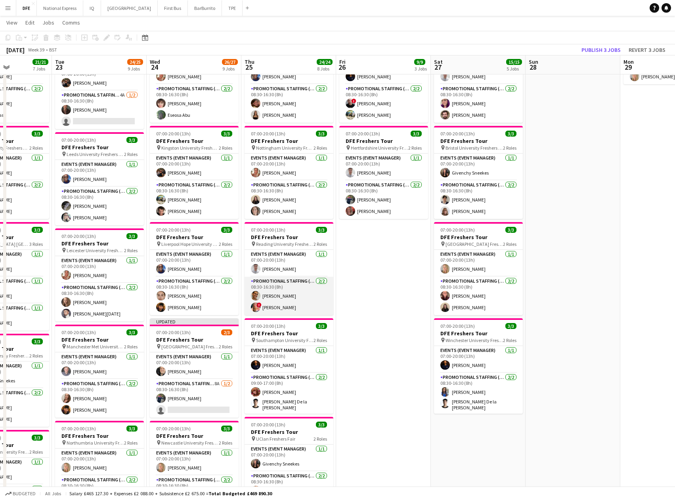
click at [296, 306] on app-card-role "Promotional Staffing (Brand Ambassadors) [DATE] 08:30-16:30 (8h) [PERSON_NAME] …" at bounding box center [289, 296] width 89 height 38
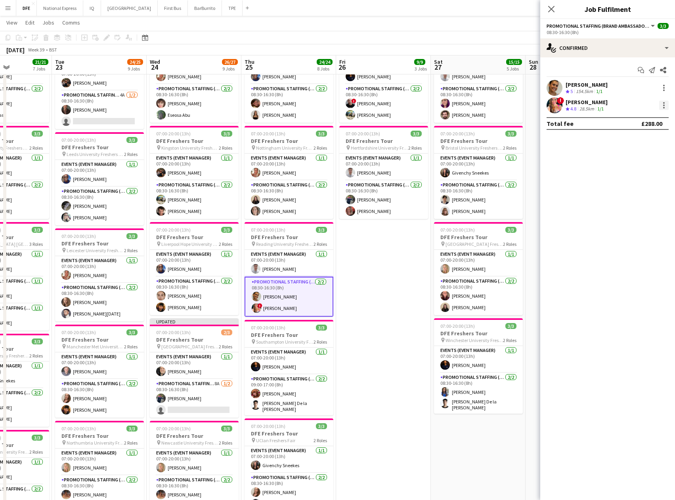
click at [663, 105] on div at bounding box center [664, 106] width 2 height 2
click at [636, 197] on span "Remove" at bounding box center [625, 196] width 24 height 7
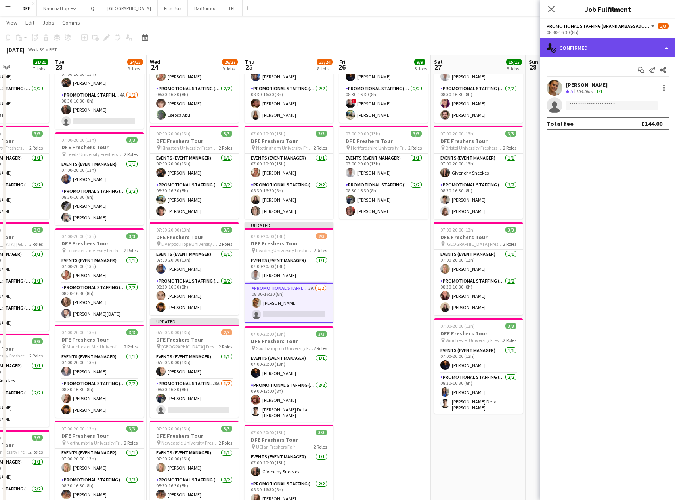
click at [596, 38] on div "single-neutral-actions-check-2 Confirmed" at bounding box center [607, 47] width 135 height 19
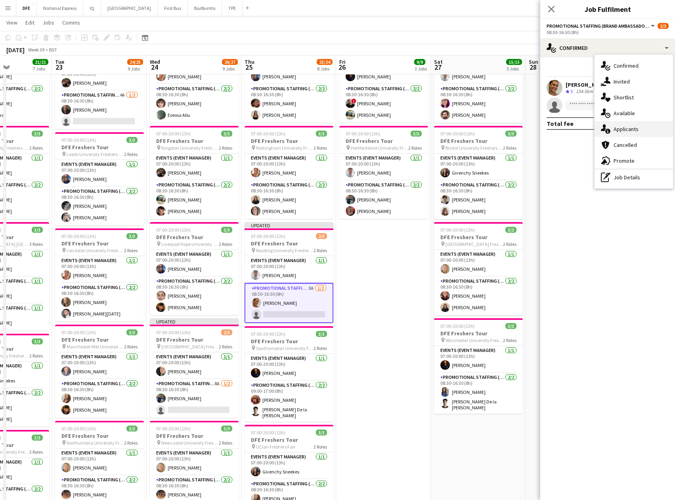
click at [643, 129] on div "single-neutral-actions-information Applicants" at bounding box center [633, 129] width 78 height 16
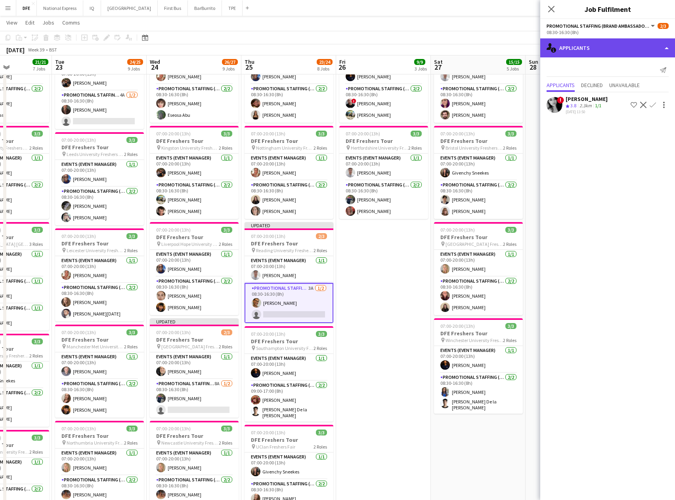
click at [590, 48] on div "single-neutral-actions-information Applicants" at bounding box center [607, 47] width 135 height 19
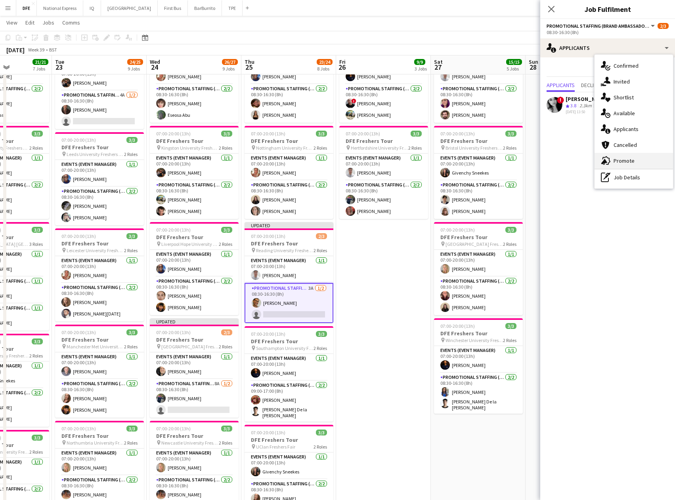
click at [630, 161] on div "advertising-megaphone Promote" at bounding box center [633, 161] width 78 height 16
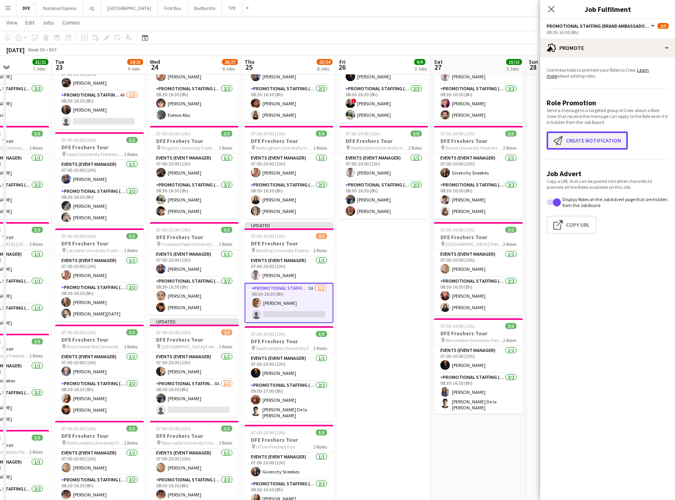
click at [589, 139] on button "Create notification Create notification" at bounding box center [586, 141] width 81 height 18
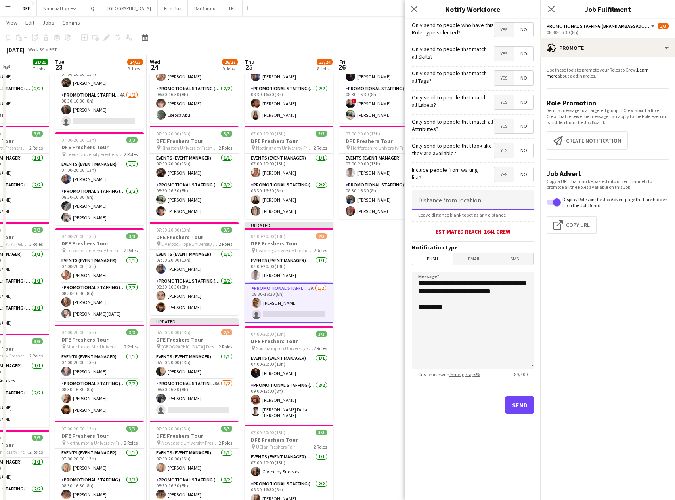
click at [461, 206] on input at bounding box center [473, 201] width 122 height 20
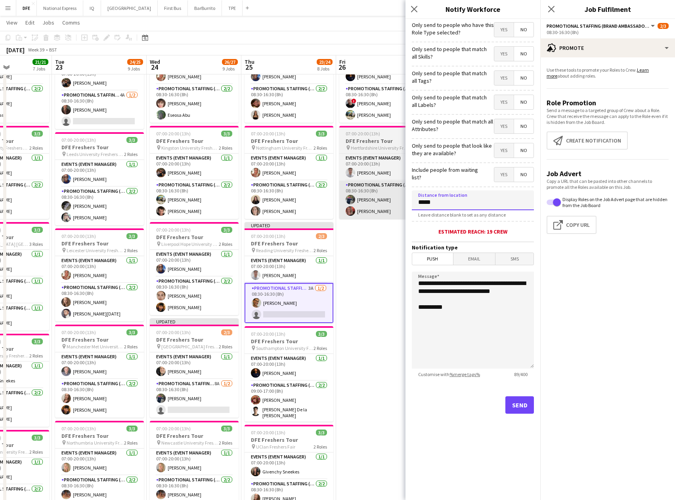
drag, startPoint x: 443, startPoint y: 201, endPoint x: 367, endPoint y: 200, distance: 76.1
click at [364, 201] on body "Menu Boards Boards Boards All jobs Status Workforce Workforce My Workforce Recr…" at bounding box center [337, 391] width 675 height 1100
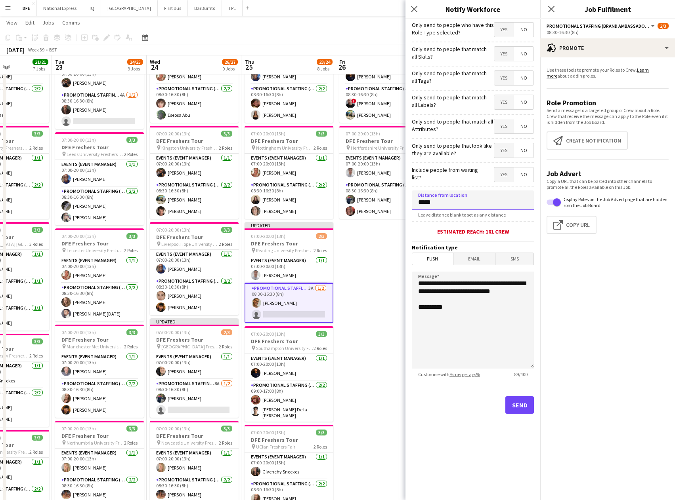
type input "*****"
click at [520, 406] on button "Send" at bounding box center [519, 405] width 29 height 17
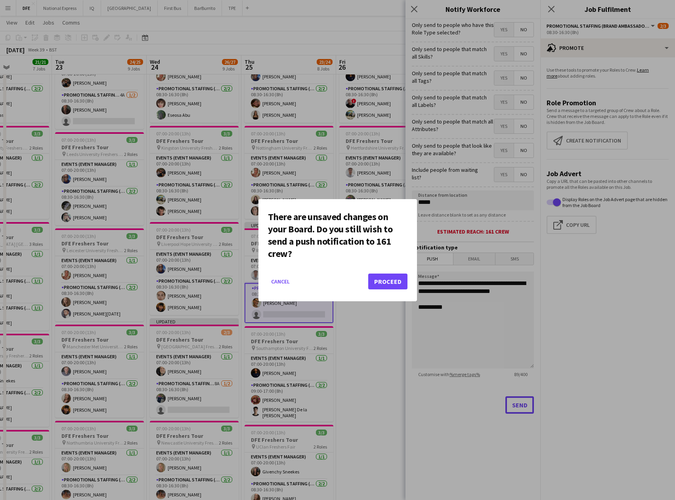
scroll to position [0, 0]
click at [396, 279] on button "Proceed" at bounding box center [387, 282] width 39 height 16
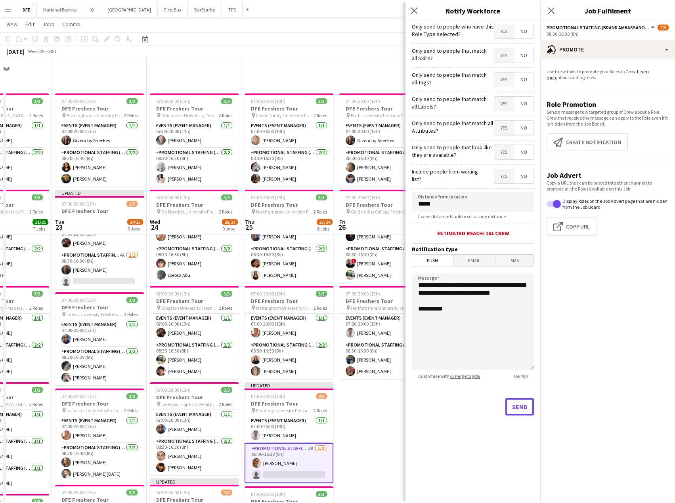
scroll to position [159, 0]
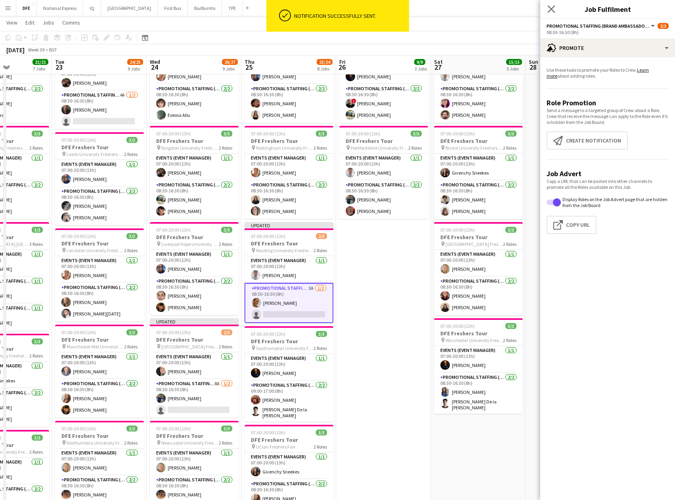
click at [547, 8] on app-icon "Close pop-in" at bounding box center [551, 9] width 11 height 11
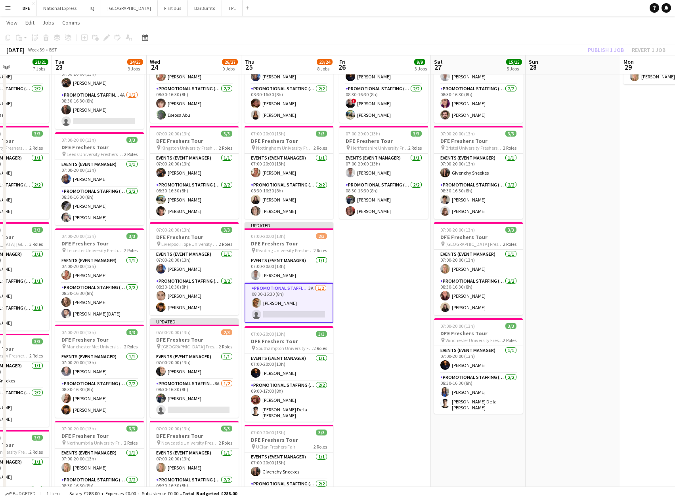
drag, startPoint x: 545, startPoint y: 17, endPoint x: 611, endPoint y: 41, distance: 71.0
click at [552, 18] on app-page-menu "View Day view expanded Day view collapsed Month view Date picker Jump to [DATE]…" at bounding box center [337, 23] width 675 height 15
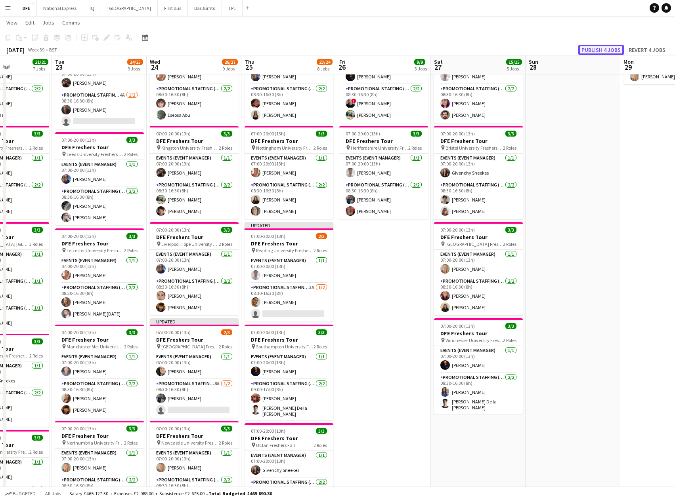
click at [598, 50] on button "Publish 4 jobs" at bounding box center [601, 50] width 46 height 10
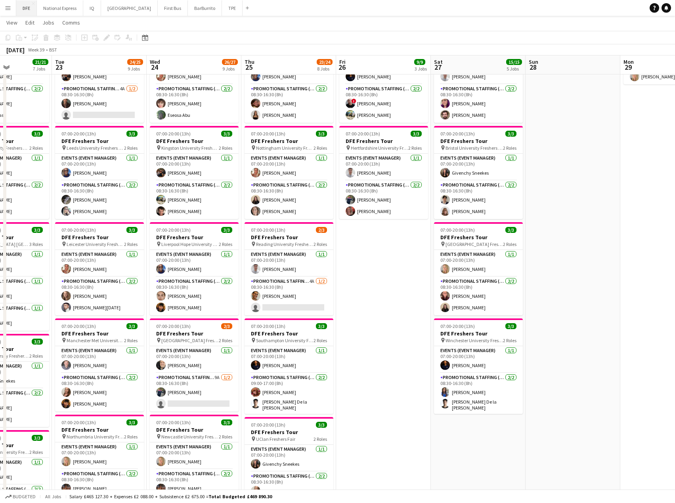
click at [22, 6] on button "DFE Close" at bounding box center [26, 7] width 21 height 15
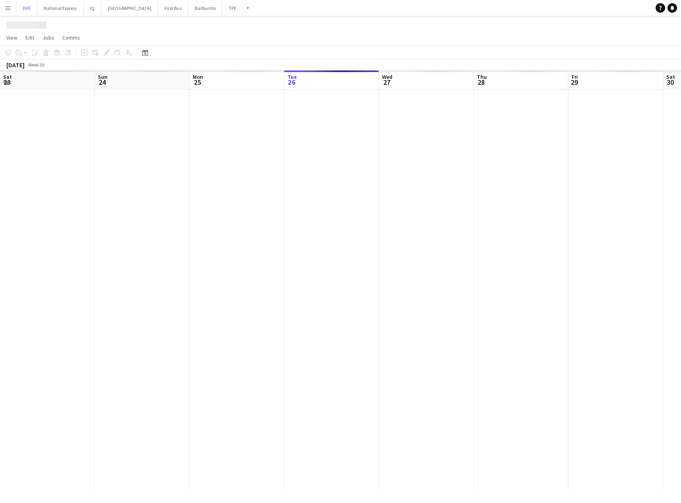
scroll to position [0, 189]
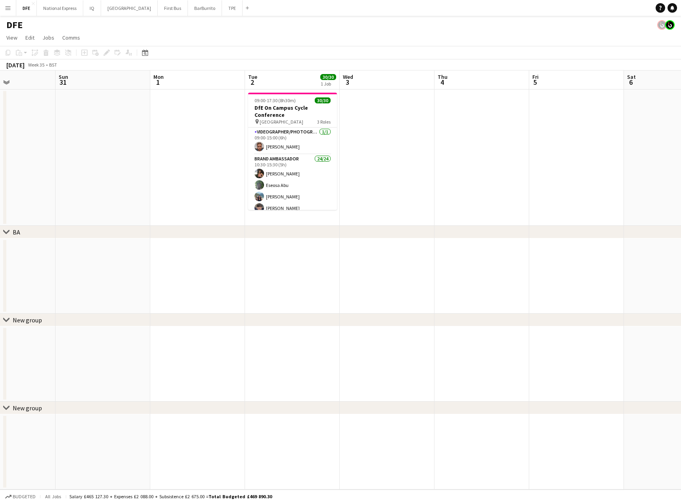
drag, startPoint x: 233, startPoint y: 160, endPoint x: 92, endPoint y: 165, distance: 140.4
click at [57, 163] on app-calendar-viewport "Thu 28 Fri 29 Sat 30 Sun 31 Mon 1 Tue 2 30/30 1 Job Wed 3 Thu 4 Fri 5 Sat 6 Sun…" at bounding box center [340, 280] width 681 height 419
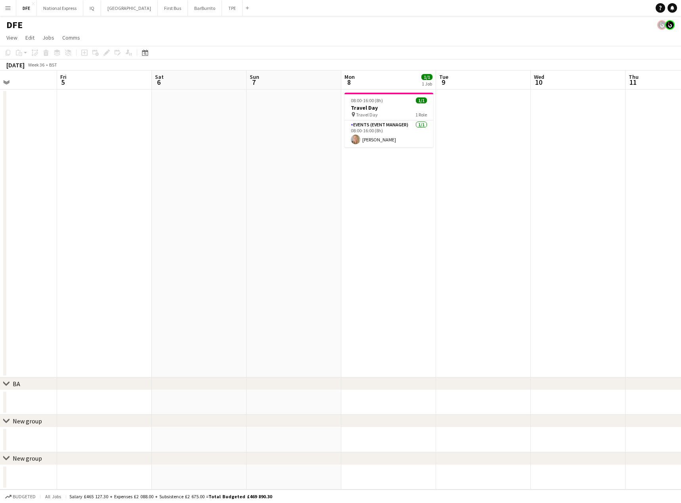
scroll to position [0, 323]
drag, startPoint x: 600, startPoint y: 174, endPoint x: 124, endPoint y: 178, distance: 475.2
click at [124, 178] on app-calendar-viewport "Mon 1 Tue 2 30/30 1 Job Wed 3 Thu 4 Fri 5 Sat 6 Sun 7 Mon 8 1/1 1 Job Tue 9 Wed…" at bounding box center [340, 280] width 681 height 419
drag, startPoint x: 389, startPoint y: 107, endPoint x: 378, endPoint y: 107, distance: 10.7
click at [389, 107] on h3 "Travel Day" at bounding box center [387, 107] width 89 height 7
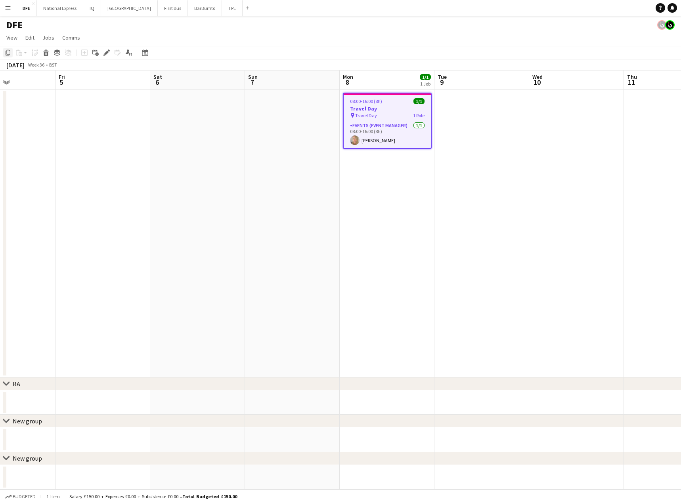
click at [8, 52] on icon "Copy" at bounding box center [8, 53] width 6 height 6
click at [572, 155] on app-date-cell at bounding box center [576, 234] width 95 height 288
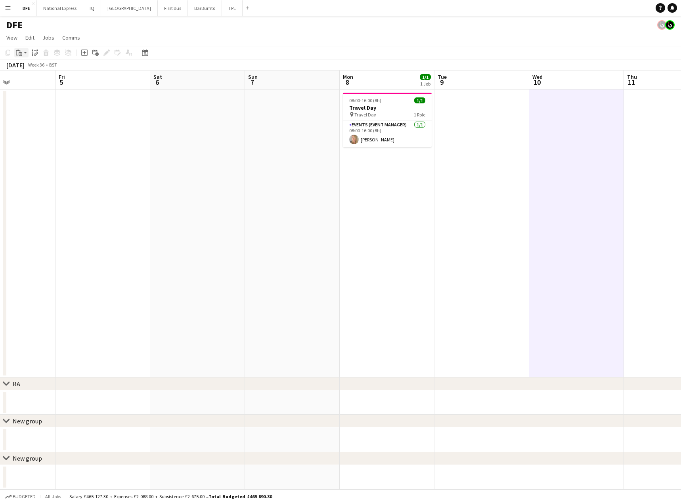
click at [20, 53] on icon "Paste" at bounding box center [19, 53] width 6 height 6
click at [32, 70] on link "Paste Ctrl+V" at bounding box center [58, 67] width 74 height 7
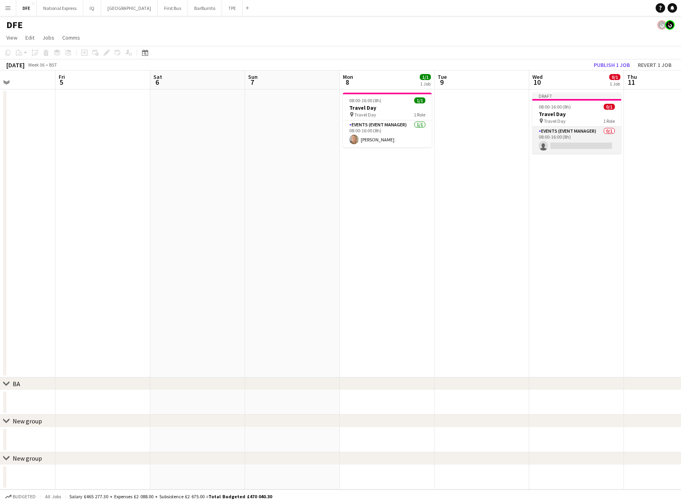
click at [574, 145] on app-card-role "Events (Event Manager) 0/1 08:00-16:00 (8h) single-neutral-actions" at bounding box center [576, 140] width 89 height 27
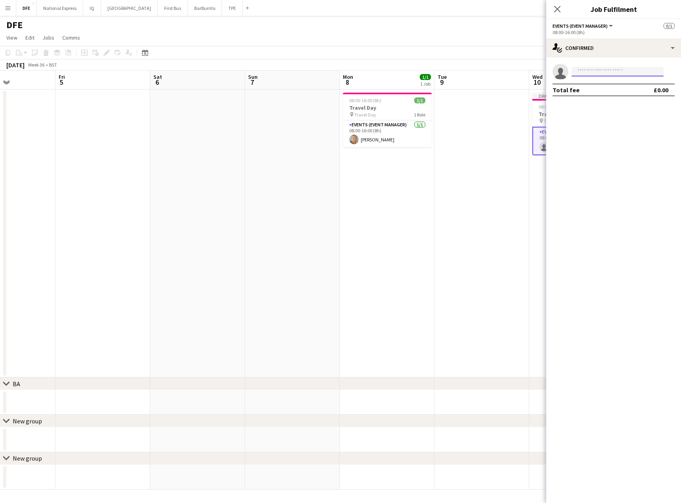
click at [586, 74] on input at bounding box center [617, 72] width 92 height 10
type input "*******"
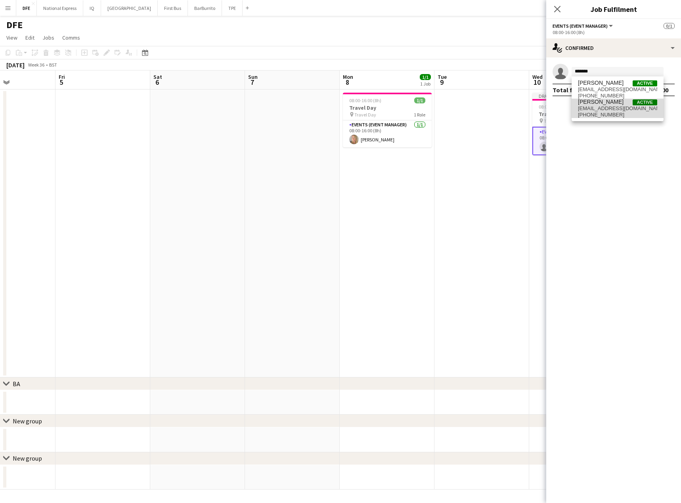
click at [608, 111] on span "[EMAIL_ADDRESS][DOMAIN_NAME]" at bounding box center [617, 108] width 79 height 6
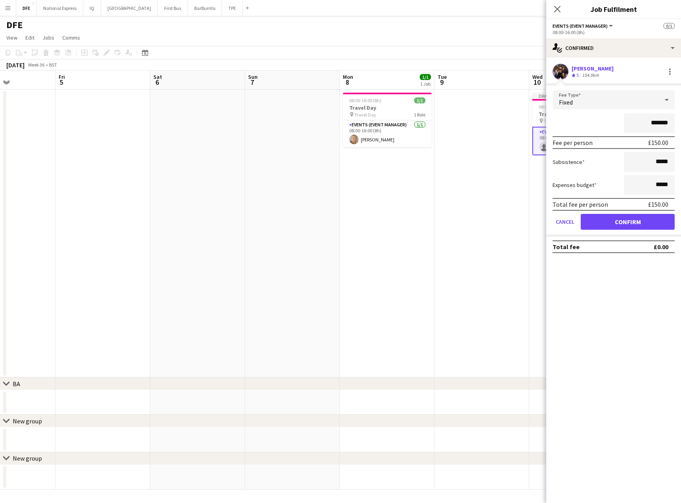
drag, startPoint x: 667, startPoint y: 126, endPoint x: 582, endPoint y: 126, distance: 84.4
click at [579, 126] on div "*******" at bounding box center [613, 123] width 122 height 20
type input "***"
click at [640, 222] on button "Confirm" at bounding box center [628, 222] width 94 height 16
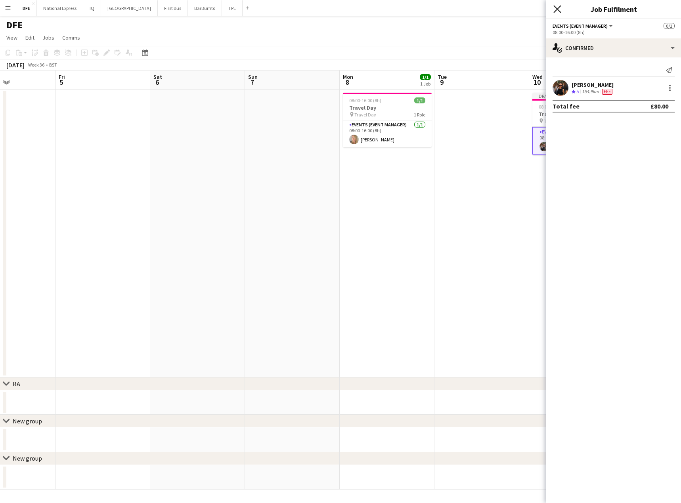
click at [557, 9] on icon at bounding box center [557, 9] width 8 height 8
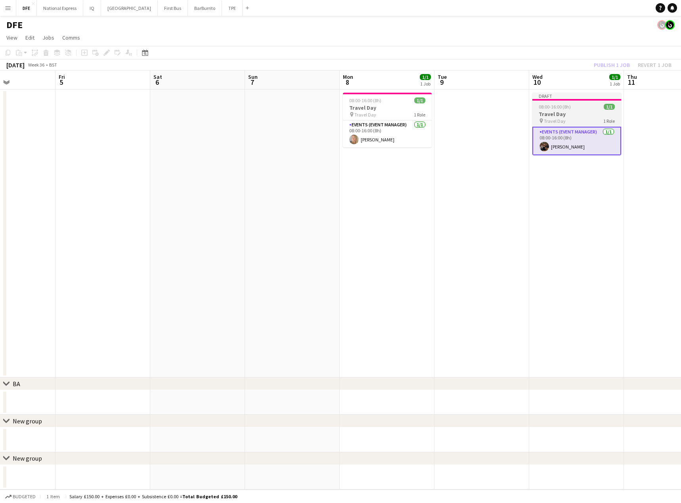
click at [564, 125] on app-job-card "Draft 08:00-16:00 (8h) 1/1 Travel Day pin Travel Day 1 Role Events (Event Manag…" at bounding box center [576, 124] width 89 height 63
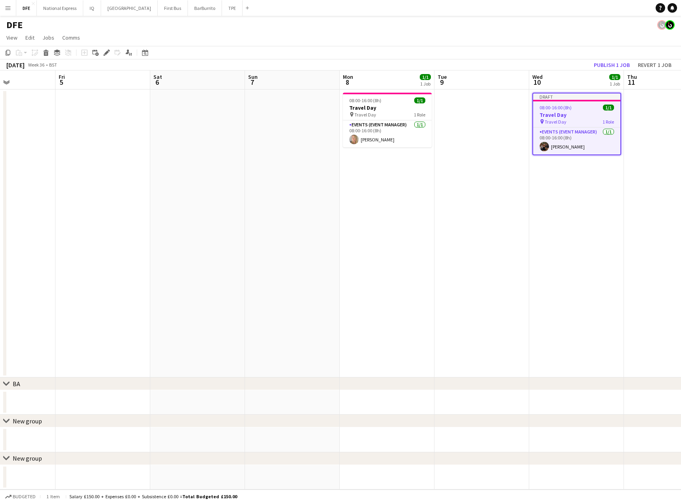
click at [567, 122] on div "pin Travel Day 1 Role" at bounding box center [576, 121] width 87 height 6
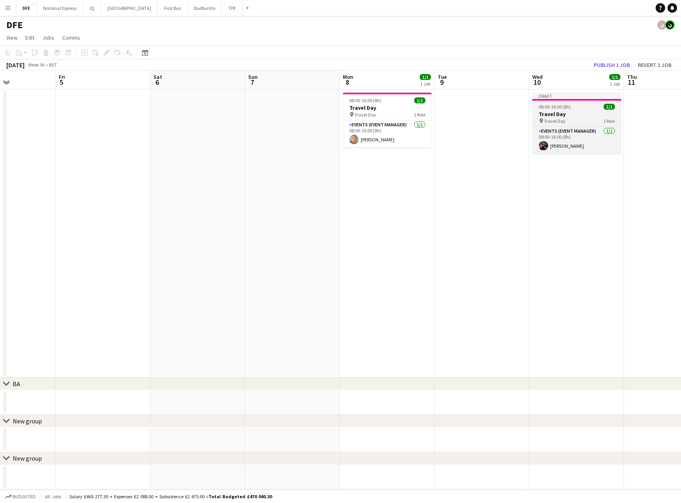
click at [570, 116] on h3 "Travel Day" at bounding box center [576, 114] width 89 height 7
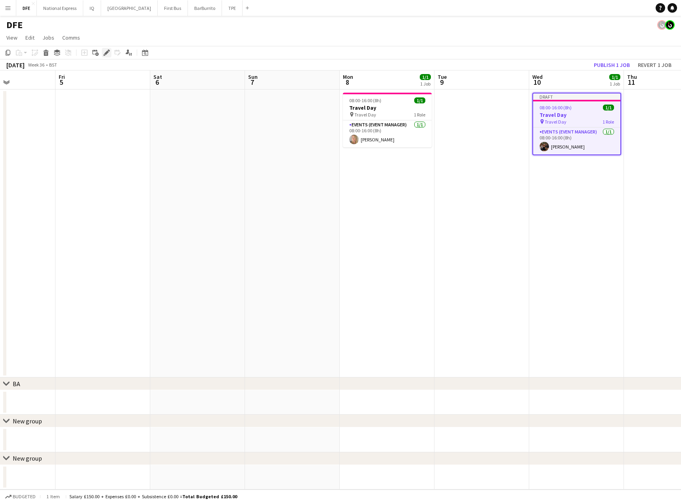
click at [104, 51] on icon "Edit" at bounding box center [106, 53] width 6 height 6
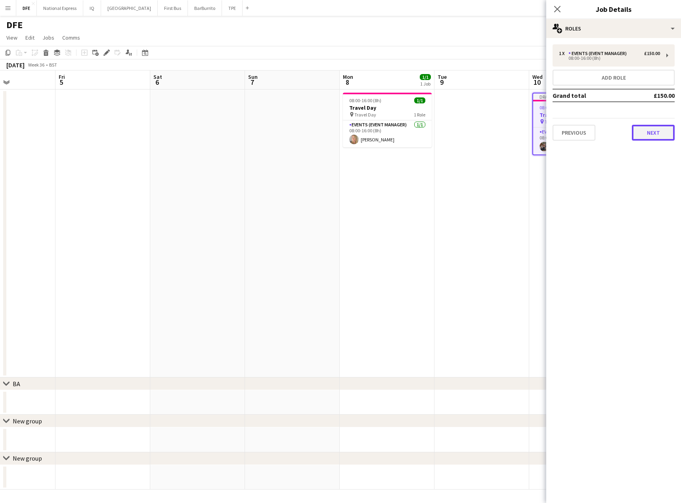
click at [663, 131] on button "Next" at bounding box center [653, 133] width 43 height 16
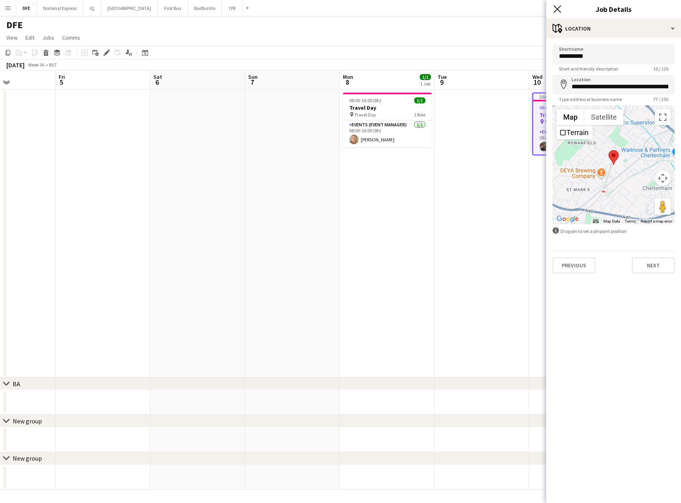
drag, startPoint x: 563, startPoint y: 6, endPoint x: 559, endPoint y: 7, distance: 4.5
click at [563, 6] on div "Close pop-in" at bounding box center [557, 9] width 22 height 18
click at [559, 7] on icon at bounding box center [557, 9] width 8 height 8
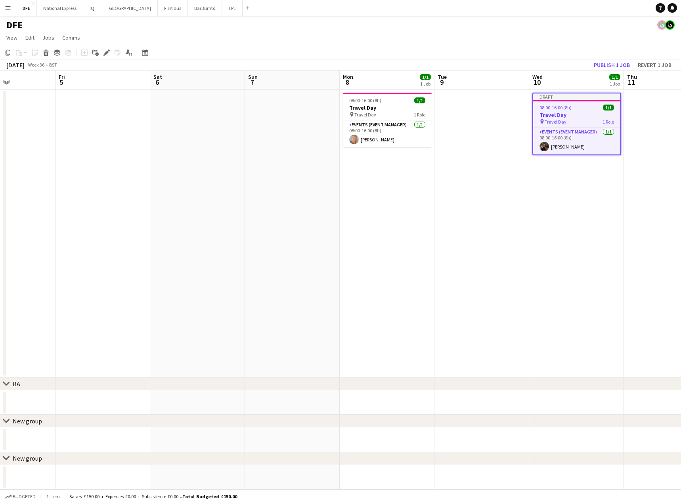
click at [530, 32] on app-page-menu "View Day view expanded Day view collapsed Month view Date picker Jump to [DATE]…" at bounding box center [340, 38] width 681 height 15
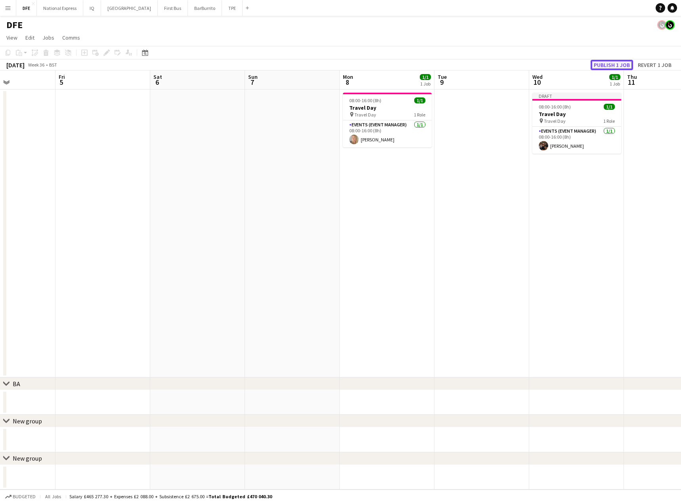
click at [613, 66] on button "Publish 1 job" at bounding box center [611, 65] width 42 height 10
